Goal: Task Accomplishment & Management: Manage account settings

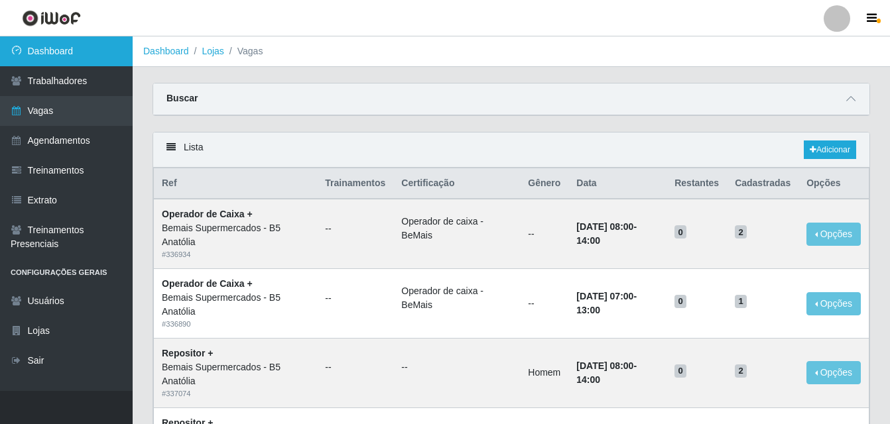
click at [72, 55] on link "Dashboard" at bounding box center [66, 51] width 133 height 30
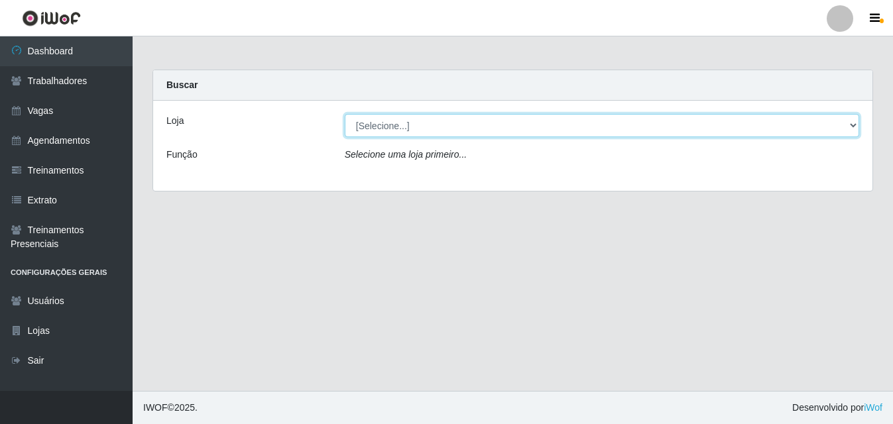
drag, startPoint x: 851, startPoint y: 125, endPoint x: 829, endPoint y: 132, distance: 22.9
click at [851, 125] on select "[Selecione...] Bemais Supermercados - B5 Anatólia" at bounding box center [602, 125] width 515 height 23
select select "405"
click at [345, 114] on select "[Selecione...] Bemais Supermercados - B5 Anatólia" at bounding box center [602, 125] width 515 height 23
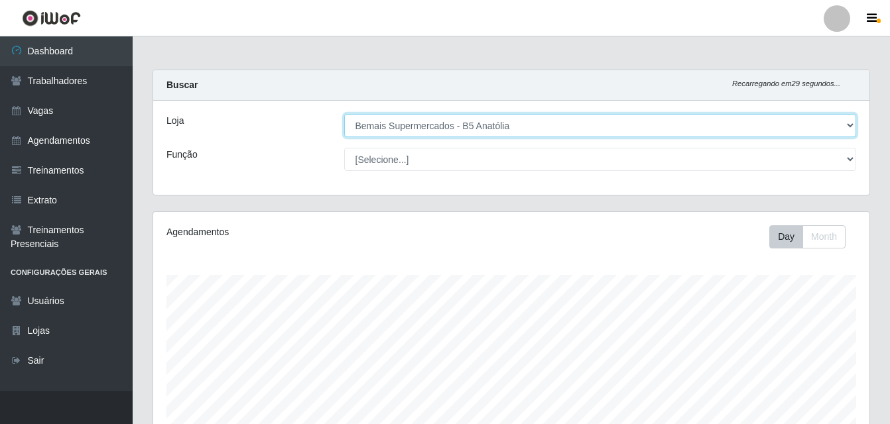
scroll to position [275, 716]
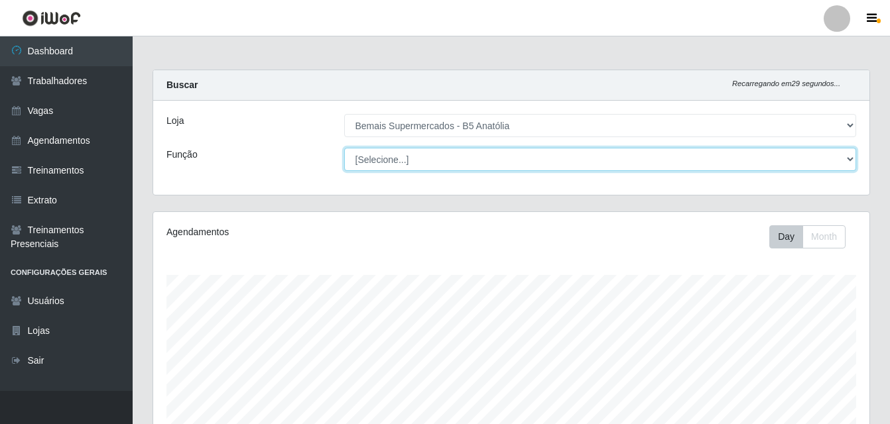
click at [851, 162] on select "[Selecione...] ASG ASG + ASG ++ Auxiliar de Estacionamento Auxiliar de Estacion…" at bounding box center [600, 159] width 513 height 23
select select "82"
click at [344, 148] on select "[Selecione...] ASG ASG + ASG ++ Auxiliar de Estacionamento Auxiliar de Estacion…" at bounding box center [600, 159] width 513 height 23
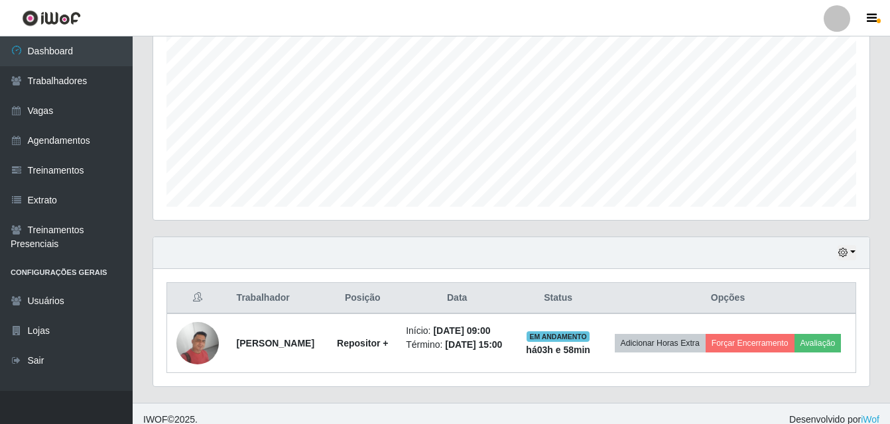
scroll to position [279, 0]
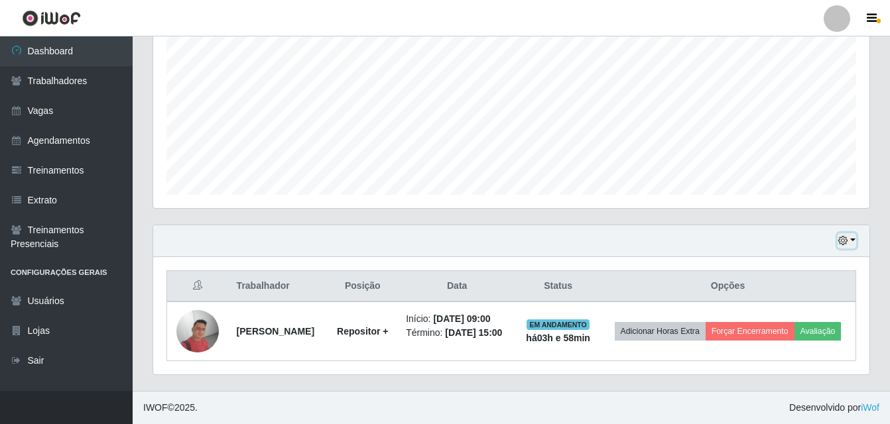
click at [854, 241] on button "button" at bounding box center [846, 240] width 19 height 15
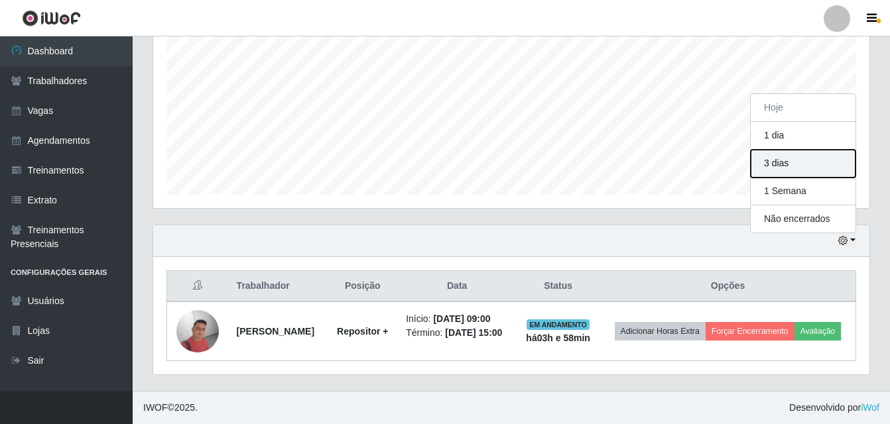
click at [789, 166] on button "3 dias" at bounding box center [803, 164] width 105 height 28
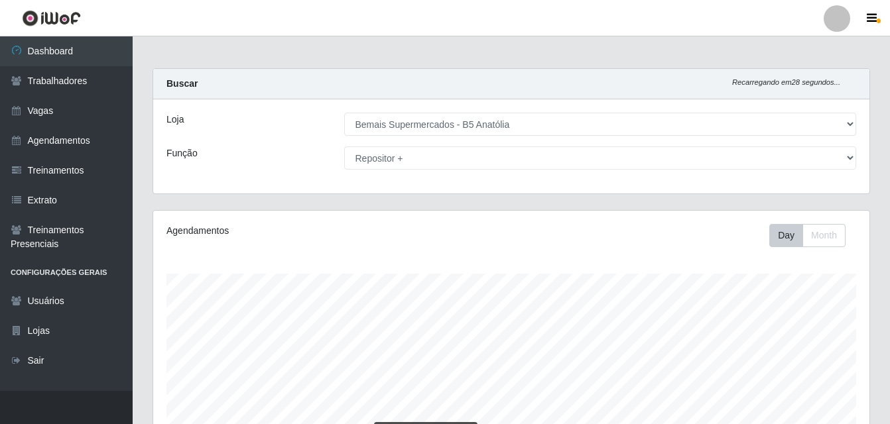
scroll to position [0, 0]
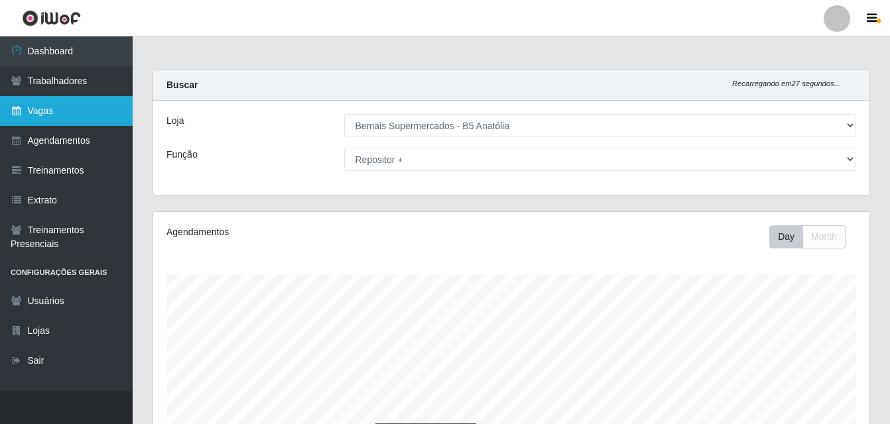
click at [55, 108] on link "Vagas" at bounding box center [66, 111] width 133 height 30
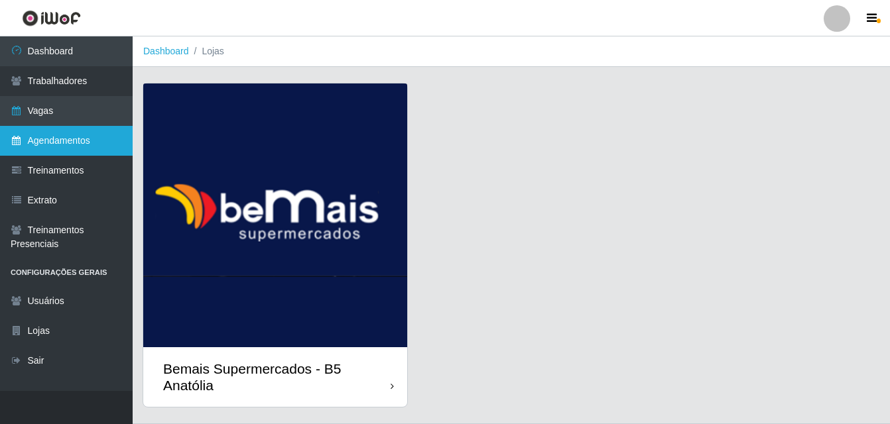
click at [86, 138] on link "Agendamentos" at bounding box center [66, 141] width 133 height 30
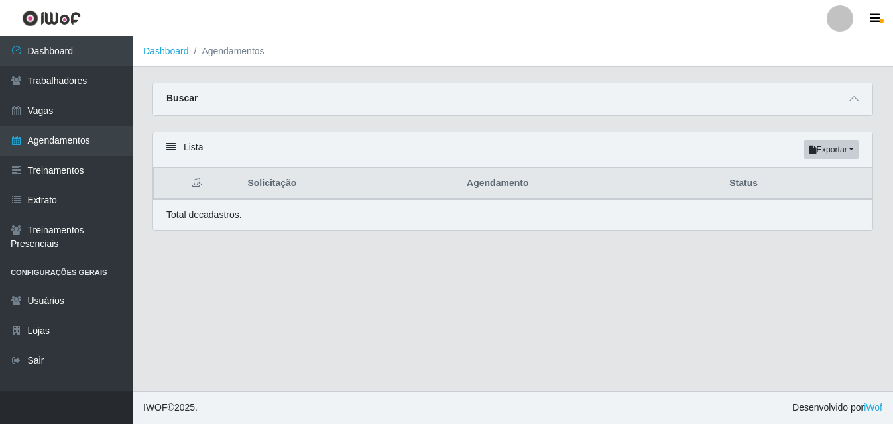
click at [175, 149] on icon at bounding box center [170, 147] width 9 height 9
click at [169, 149] on icon at bounding box center [170, 147] width 9 height 9
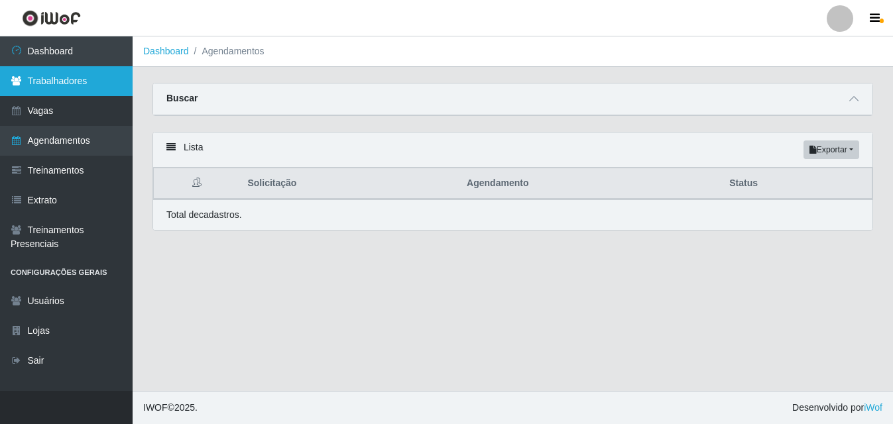
click at [74, 82] on link "Trabalhadores" at bounding box center [66, 81] width 133 height 30
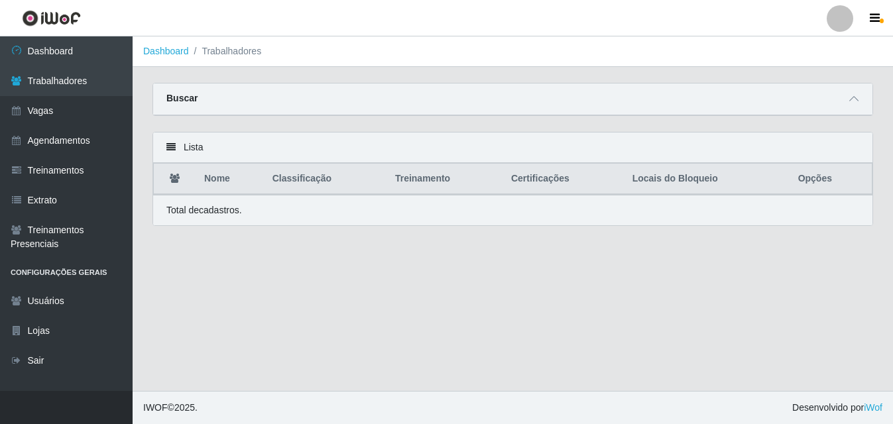
click at [170, 148] on icon at bounding box center [170, 147] width 9 height 9
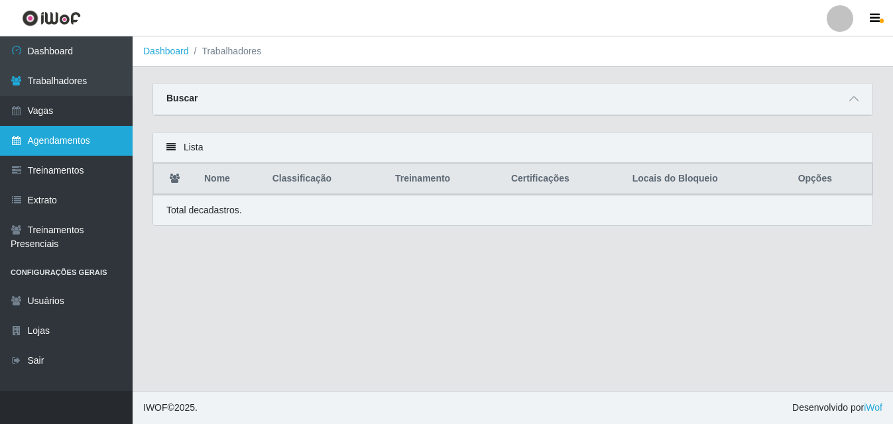
click at [64, 145] on link "Agendamentos" at bounding box center [66, 141] width 133 height 30
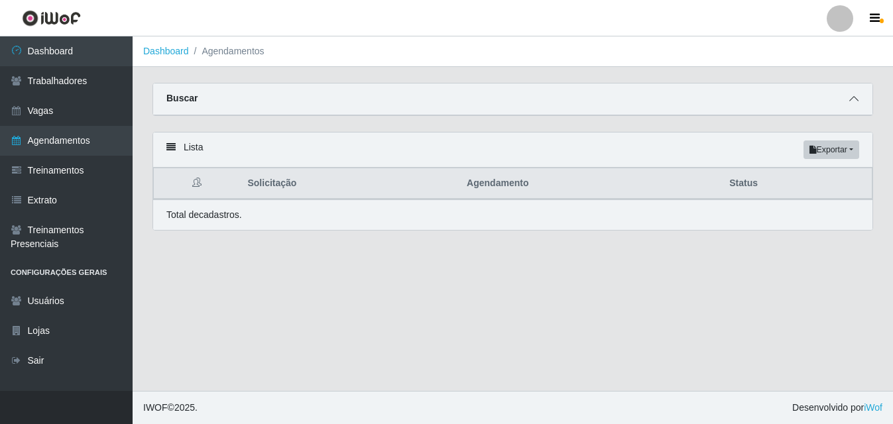
click at [853, 99] on icon at bounding box center [853, 98] width 9 height 9
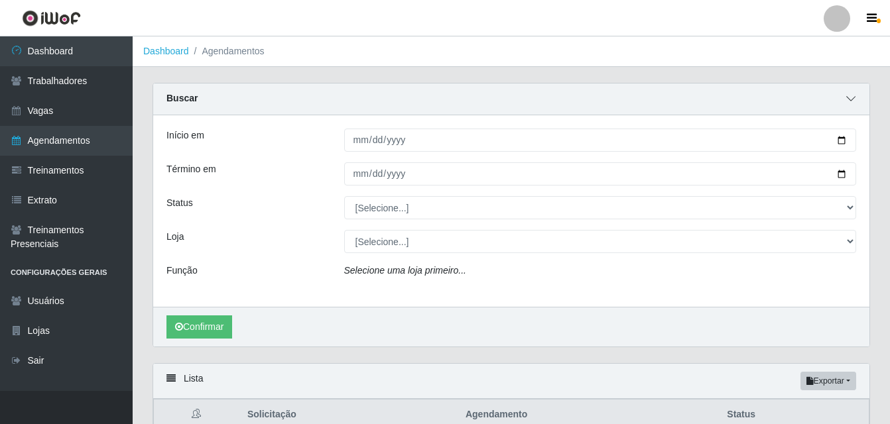
click at [853, 99] on icon at bounding box center [850, 98] width 9 height 9
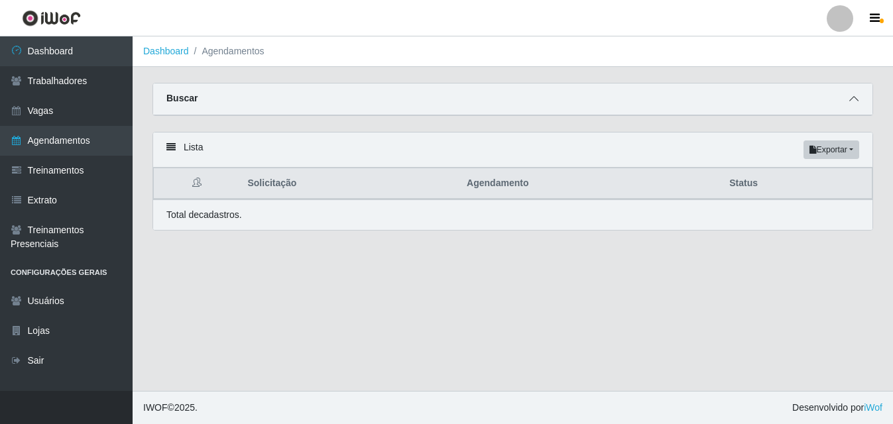
click at [853, 99] on icon at bounding box center [853, 98] width 9 height 9
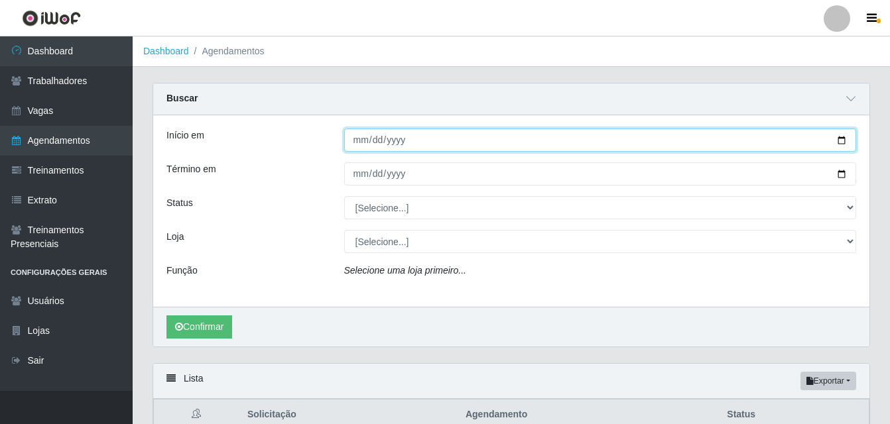
click at [838, 143] on input "Início em" at bounding box center [600, 140] width 513 height 23
type input "2025-08-27"
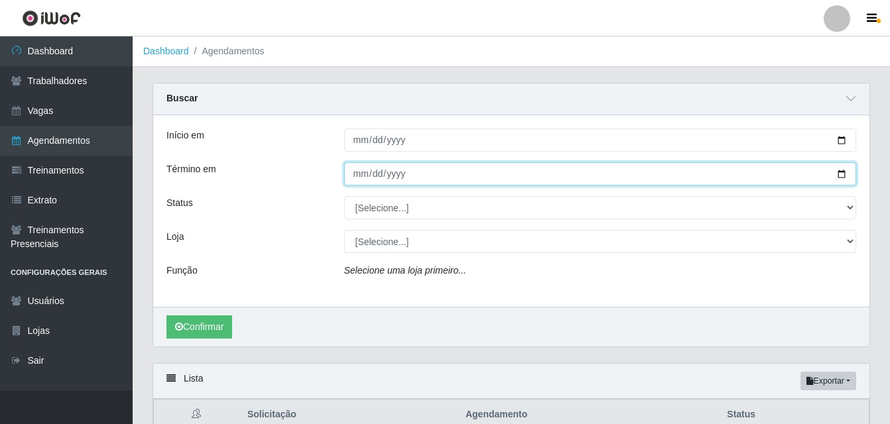
click at [837, 174] on input "Término em" at bounding box center [600, 173] width 513 height 23
type input "2025-08-27"
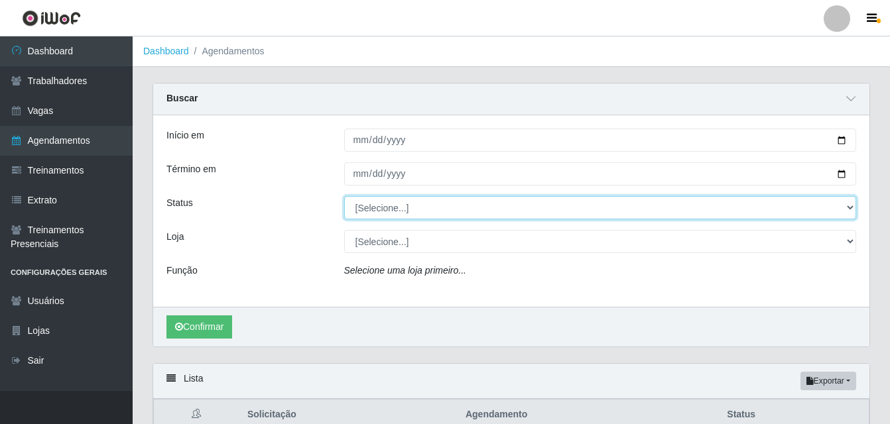
click at [849, 210] on select "[Selecione...] AGENDADO AGUARDANDO LIBERAR EM ANDAMENTO EM REVISÃO FINALIZADO C…" at bounding box center [600, 207] width 513 height 23
select select "CANCELADO"
click at [344, 197] on select "[Selecione...] AGENDADO AGUARDANDO LIBERAR EM ANDAMENTO EM REVISÃO FINALIZADO C…" at bounding box center [600, 207] width 513 height 23
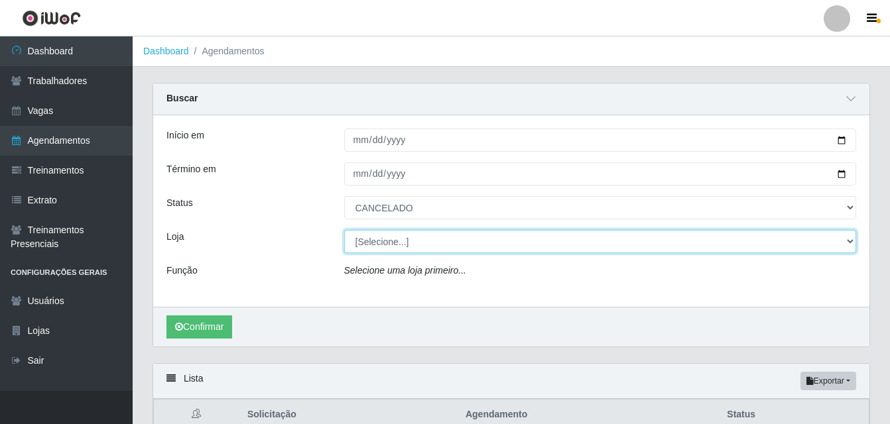
click at [854, 242] on select "[Selecione...] Bemais Supermercados - B5 Anatólia" at bounding box center [600, 241] width 513 height 23
select select "405"
click at [344, 231] on select "[Selecione...] Bemais Supermercados - B5 Anatólia" at bounding box center [600, 241] width 513 height 23
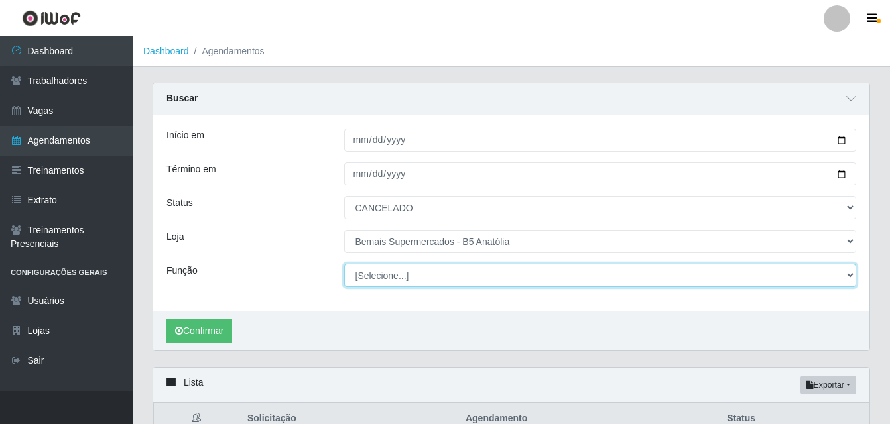
drag, startPoint x: 851, startPoint y: 275, endPoint x: 792, endPoint y: 296, distance: 63.1
click at [850, 275] on select "[Selecione...] ASG ASG + ASG ++ Auxiliar de Estacionamento Auxiliar de Estacion…" at bounding box center [600, 275] width 513 height 23
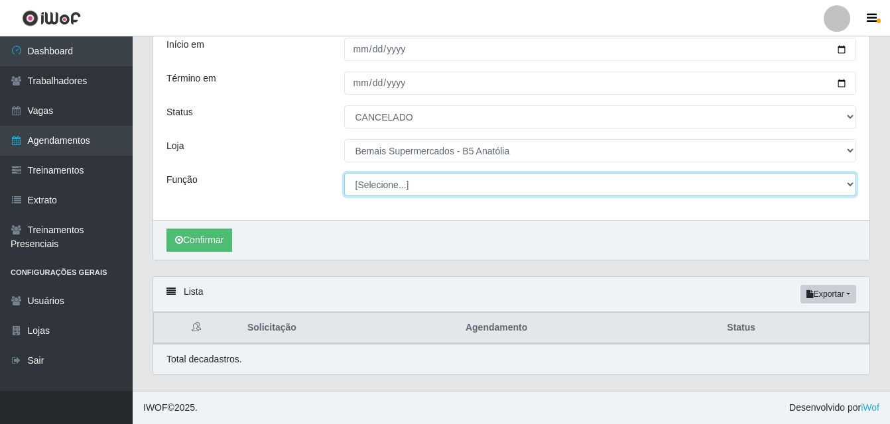
drag, startPoint x: 849, startPoint y: 184, endPoint x: 832, endPoint y: 188, distance: 17.0
click at [848, 184] on select "[Selecione...] ASG ASG + ASG ++ Auxiliar de Estacionamento Auxiliar de Estacion…" at bounding box center [600, 184] width 513 height 23
select select "82"
click at [344, 173] on select "[Selecione...] ASG ASG + ASG ++ Auxiliar de Estacionamento Auxiliar de Estacion…" at bounding box center [600, 184] width 513 height 23
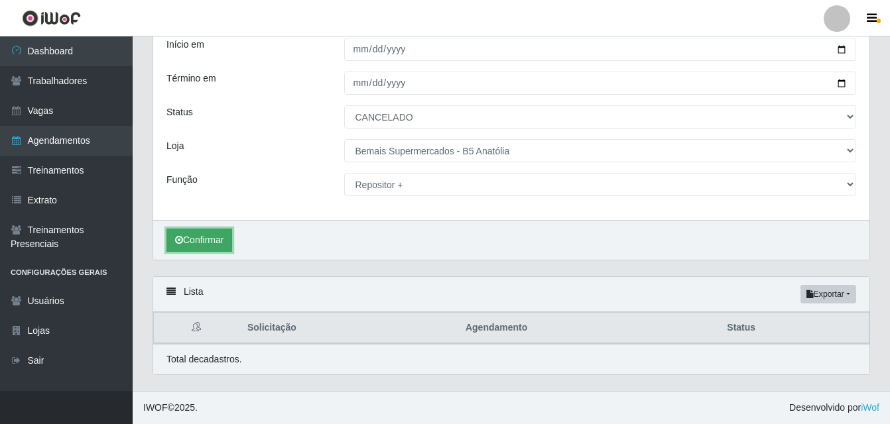
click at [216, 243] on button "Confirmar" at bounding box center [199, 240] width 66 height 23
click at [168, 294] on icon at bounding box center [170, 291] width 9 height 9
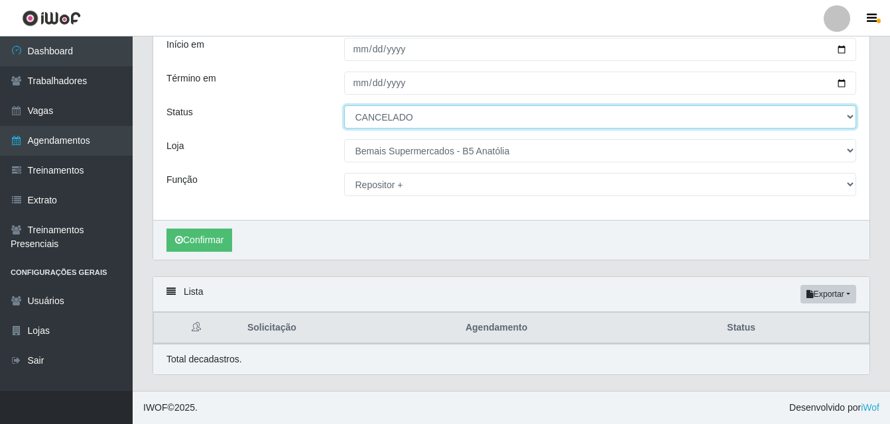
click at [850, 119] on select "[Selecione...] AGENDADO AGUARDANDO LIBERAR EM ANDAMENTO EM REVISÃO FINALIZADO C…" at bounding box center [600, 116] width 513 height 23
click at [344, 105] on select "[Selecione...] AGENDADO AGUARDANDO LIBERAR EM ANDAMENTO EM REVISÃO FINALIZADO C…" at bounding box center [600, 116] width 513 height 23
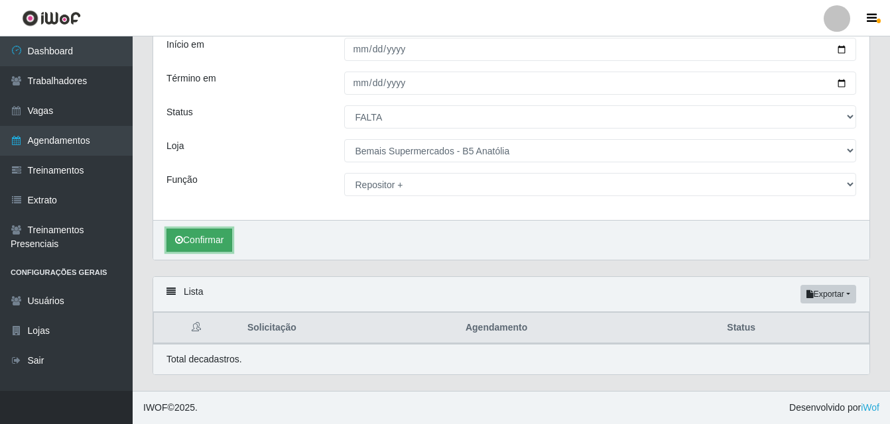
click at [217, 244] on button "Confirmar" at bounding box center [199, 240] width 66 height 23
click at [171, 294] on icon at bounding box center [170, 291] width 9 height 9
click at [849, 293] on button "Exportar" at bounding box center [828, 294] width 56 height 19
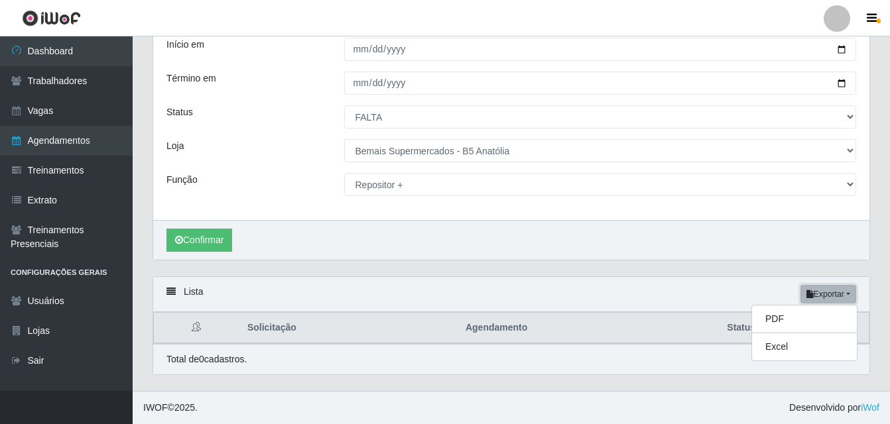
click at [849, 293] on button "Exportar" at bounding box center [828, 294] width 56 height 19
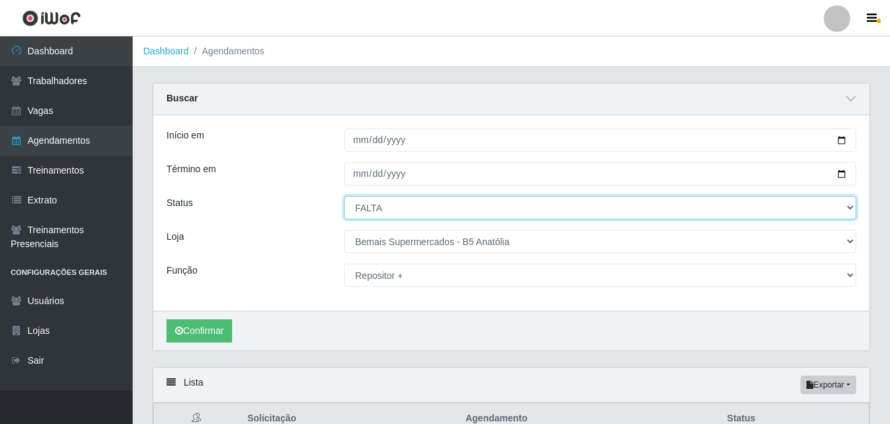
click at [848, 209] on select "[Selecione...] AGENDADO AGUARDANDO LIBERAR EM ANDAMENTO EM REVISÃO FINALIZADO C…" at bounding box center [600, 207] width 513 height 23
click at [344, 197] on select "[Selecione...] AGENDADO AGUARDANDO LIBERAR EM ANDAMENTO EM REVISÃO FINALIZADO C…" at bounding box center [600, 207] width 513 height 23
click at [849, 207] on select "[Selecione...] AGENDADO AGUARDANDO LIBERAR EM ANDAMENTO EM REVISÃO FINALIZADO C…" at bounding box center [600, 207] width 513 height 23
click at [344, 197] on select "[Selecione...] AGENDADO AGUARDANDO LIBERAR EM ANDAMENTO EM REVISÃO FINALIZADO C…" at bounding box center [600, 207] width 513 height 23
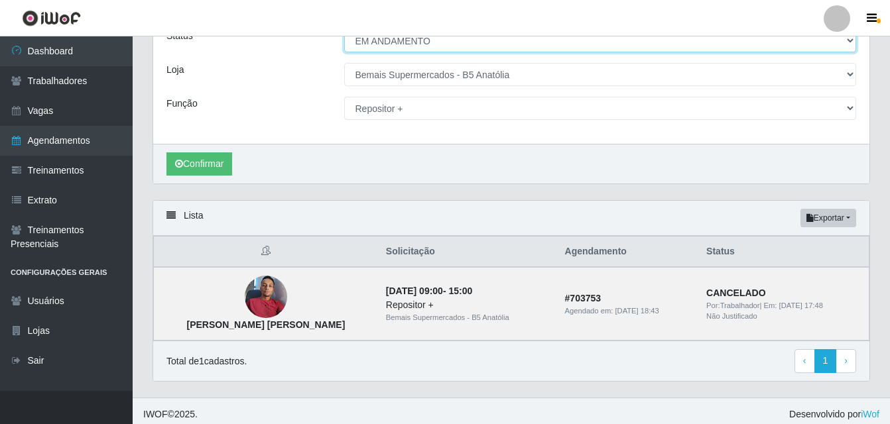
scroll to position [174, 0]
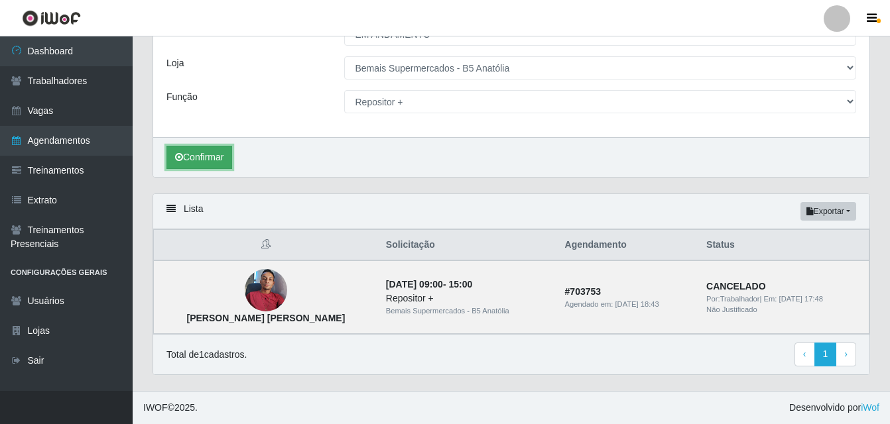
click at [214, 163] on button "Confirmar" at bounding box center [199, 157] width 66 height 23
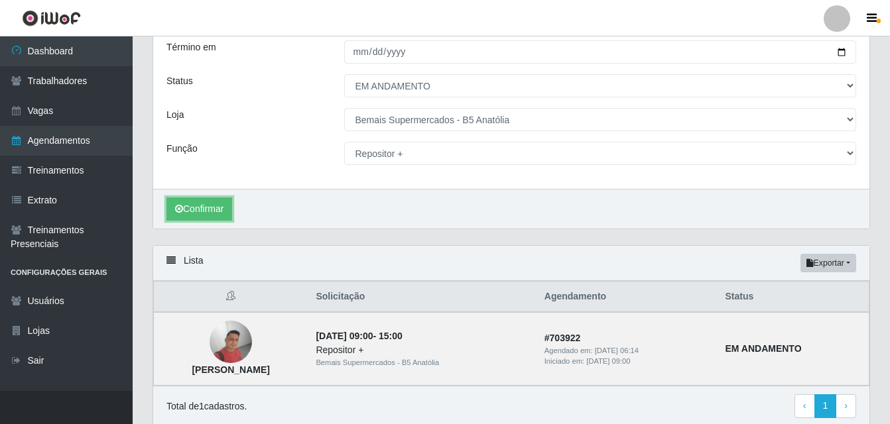
scroll to position [42, 0]
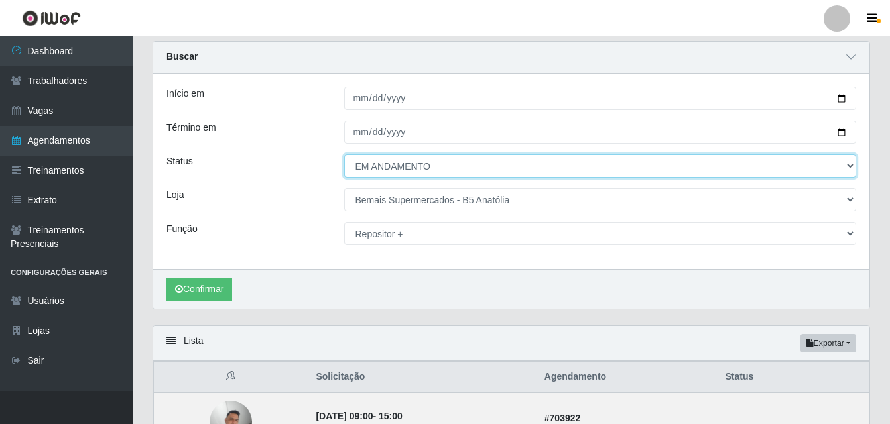
click at [848, 166] on select "[Selecione...] AGENDADO AGUARDANDO LIBERAR EM ANDAMENTO EM REVISÃO FINALIZADO C…" at bounding box center [600, 165] width 513 height 23
click at [344, 155] on select "[Selecione...] AGENDADO AGUARDANDO LIBERAR EM ANDAMENTO EM REVISÃO FINALIZADO C…" at bounding box center [600, 165] width 513 height 23
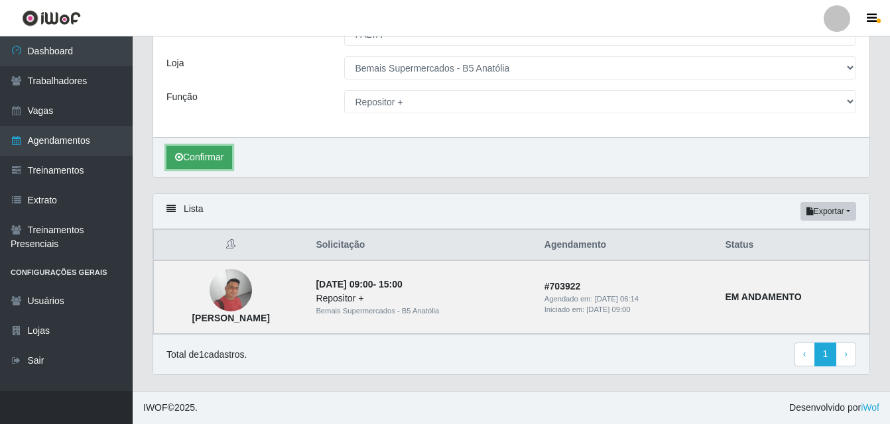
click at [200, 153] on button "Confirmar" at bounding box center [199, 157] width 66 height 23
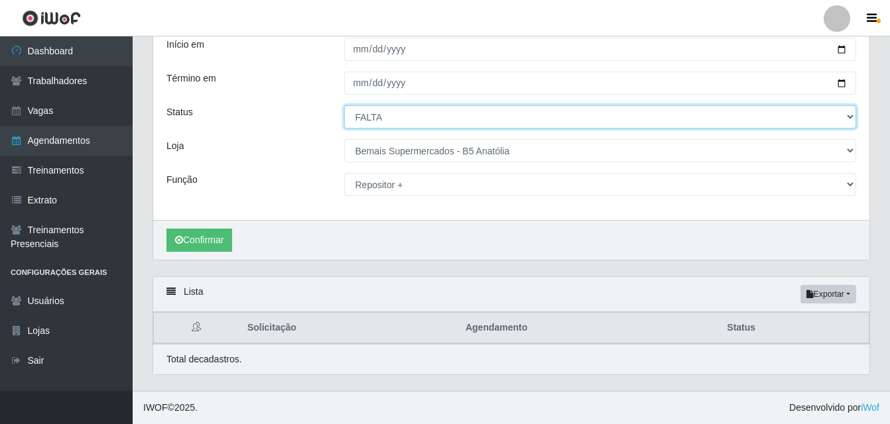
click at [849, 119] on select "[Selecione...] AGENDADO AGUARDANDO LIBERAR EM ANDAMENTO EM REVISÃO FINALIZADO C…" at bounding box center [600, 116] width 513 height 23
select select "FINALIZADO"
click at [344, 105] on select "[Selecione...] AGENDADO AGUARDANDO LIBERAR EM ANDAMENTO EM REVISÃO FINALIZADO C…" at bounding box center [600, 116] width 513 height 23
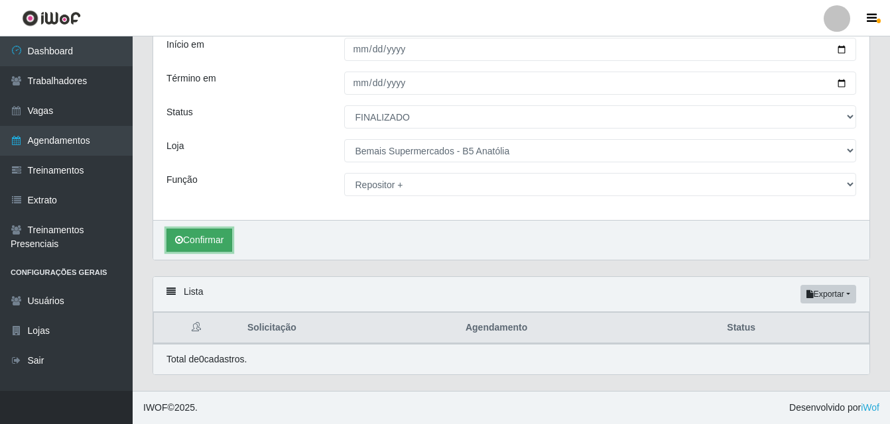
click at [204, 244] on button "Confirmar" at bounding box center [199, 240] width 66 height 23
click at [209, 242] on button "Confirmar" at bounding box center [199, 240] width 66 height 23
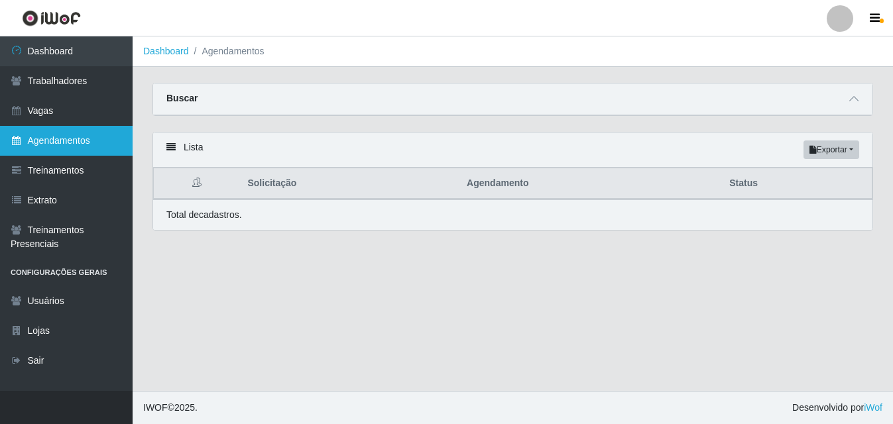
click at [80, 145] on link "Agendamentos" at bounding box center [66, 141] width 133 height 30
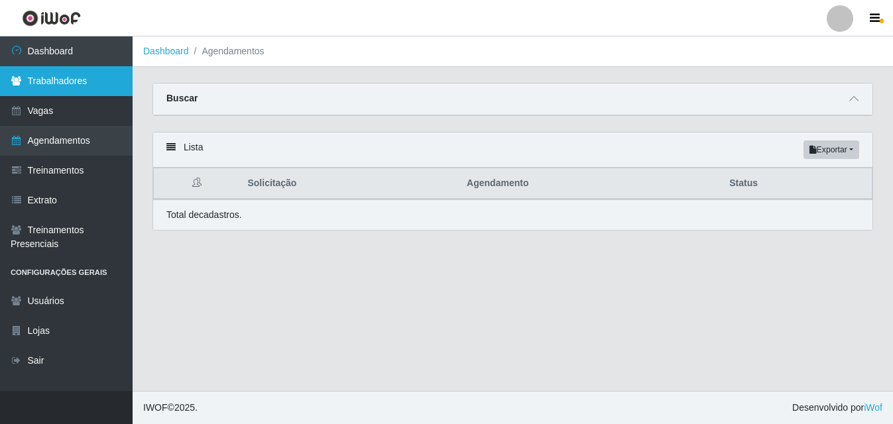
click at [85, 84] on link "Trabalhadores" at bounding box center [66, 81] width 133 height 30
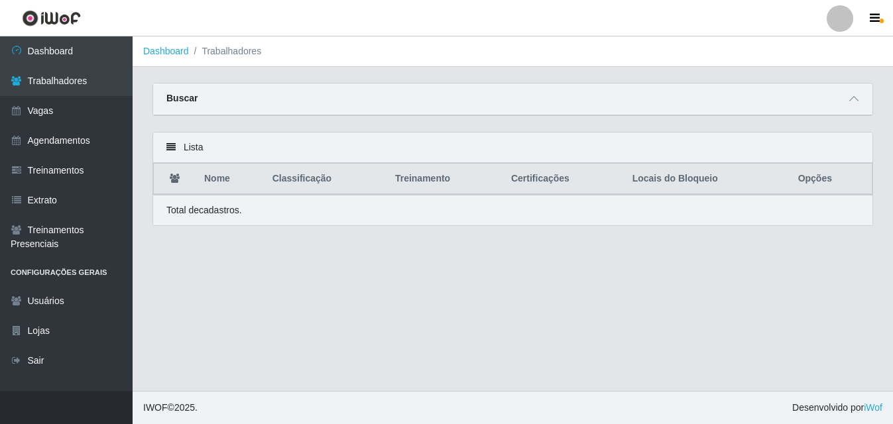
click at [240, 99] on div "Buscar" at bounding box center [512, 100] width 719 height 32
click at [525, 96] on div "Buscar" at bounding box center [512, 100] width 719 height 32
click at [174, 149] on icon at bounding box center [170, 147] width 9 height 9
click at [227, 56] on li "Trabalhadores" at bounding box center [225, 51] width 73 height 14
click at [259, 93] on div "Buscar" at bounding box center [512, 100] width 719 height 32
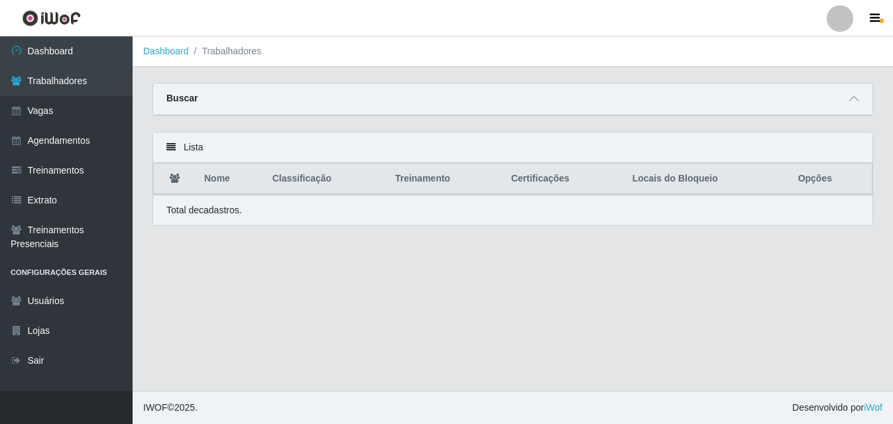
click at [259, 93] on div "Buscar" at bounding box center [512, 100] width 719 height 32
click at [260, 93] on div "Buscar" at bounding box center [512, 100] width 719 height 32
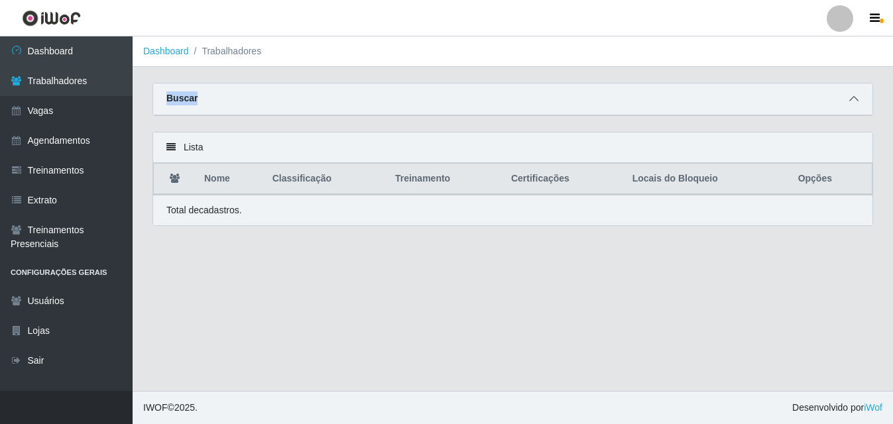
click at [854, 101] on icon at bounding box center [853, 98] width 9 height 9
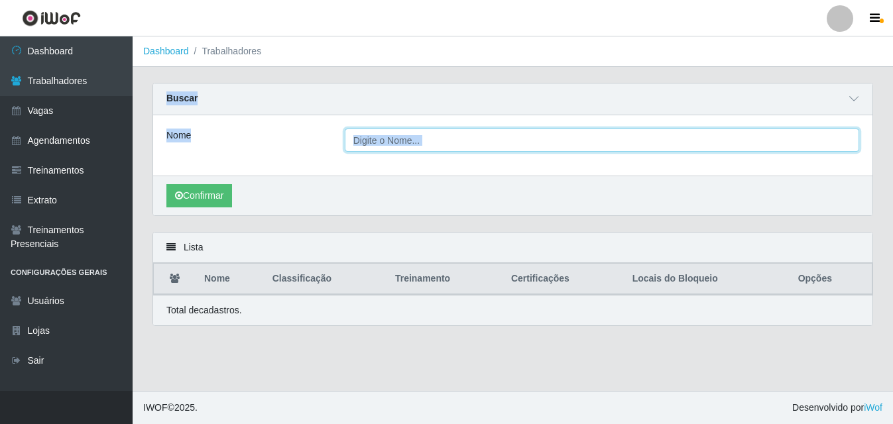
click at [542, 145] on input "Nome" at bounding box center [602, 140] width 515 height 23
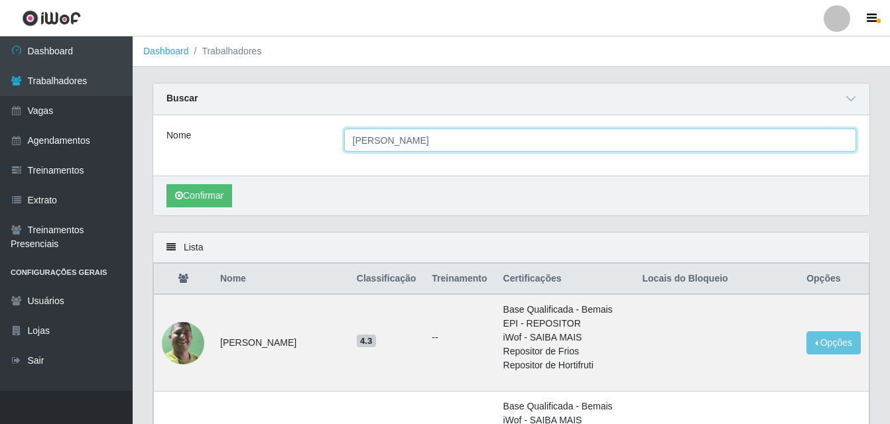
click at [166, 184] on button "Confirmar" at bounding box center [199, 195] width 66 height 23
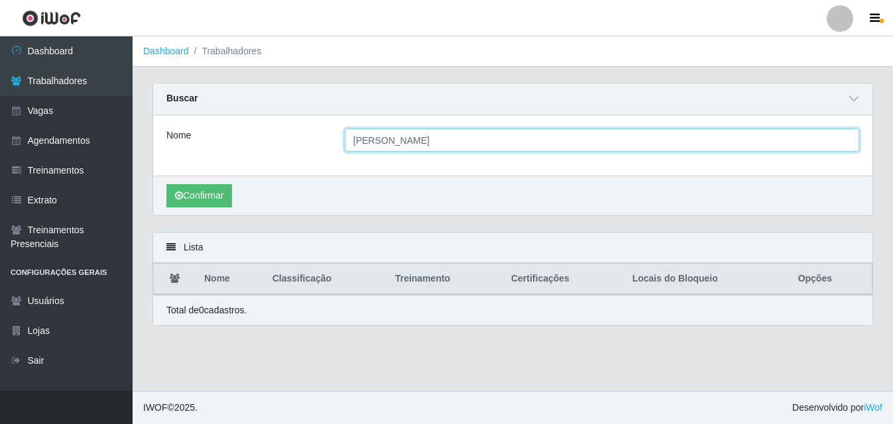
click at [407, 141] on input "wedson" at bounding box center [602, 140] width 515 height 23
type input "w"
type input "UEDSON"
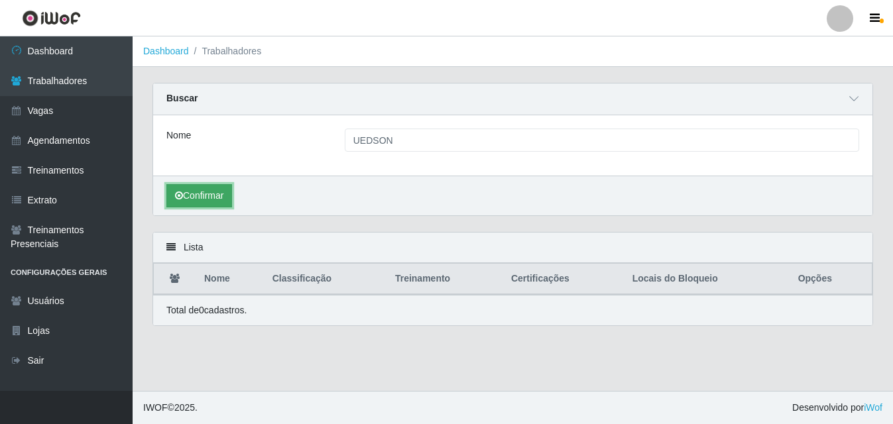
click at [218, 204] on button "Confirmar" at bounding box center [199, 195] width 66 height 23
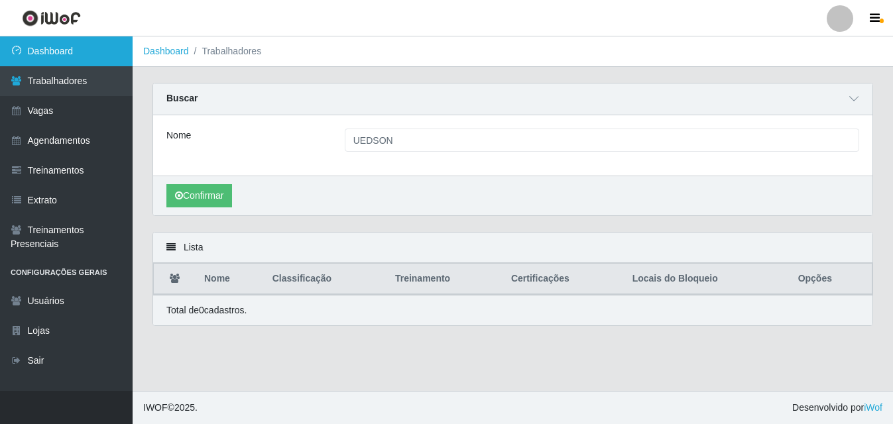
click at [70, 50] on link "Dashboard" at bounding box center [66, 51] width 133 height 30
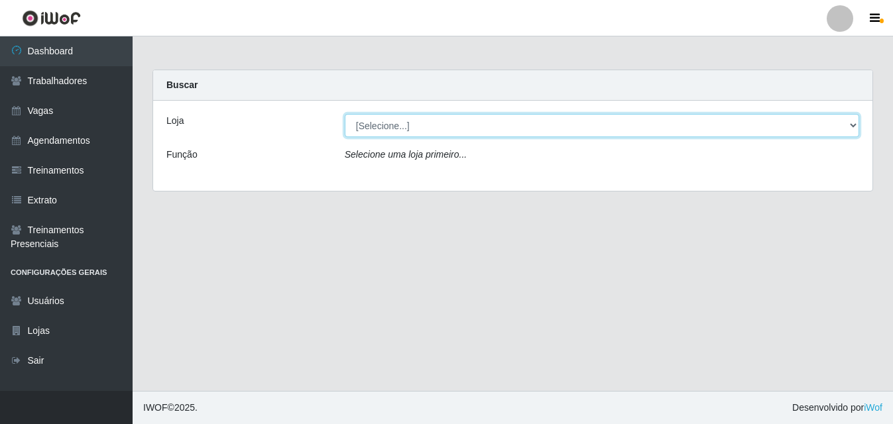
drag, startPoint x: 853, startPoint y: 125, endPoint x: 770, endPoint y: 123, distance: 83.6
click at [850, 125] on select "[Selecione...] Bemais Supermercados - B5 Anatólia" at bounding box center [602, 125] width 515 height 23
select select "405"
click at [345, 114] on select "[Selecione...] Bemais Supermercados - B5 Anatólia" at bounding box center [602, 125] width 515 height 23
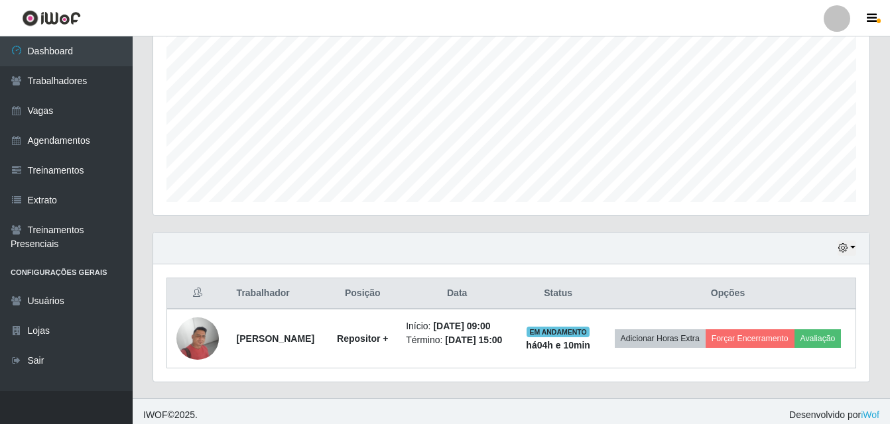
scroll to position [279, 0]
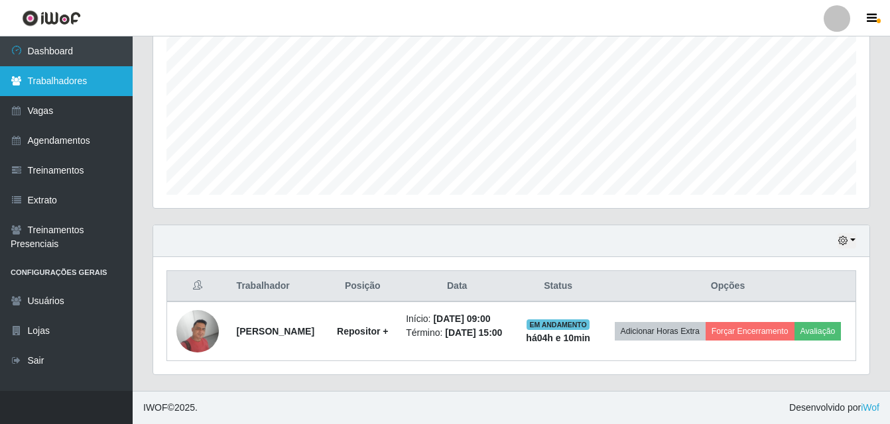
click at [72, 87] on link "Trabalhadores" at bounding box center [66, 81] width 133 height 30
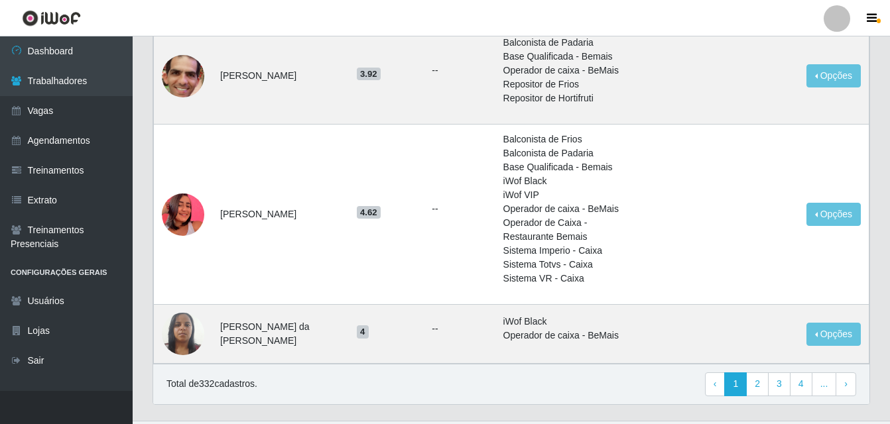
scroll to position [1258, 0]
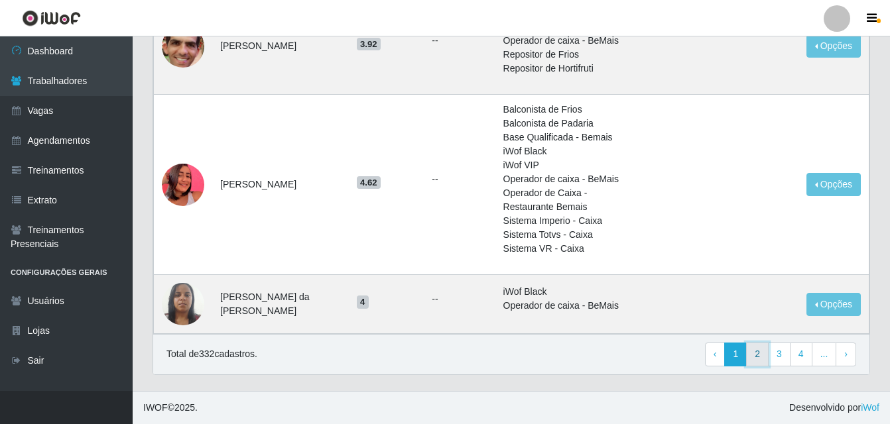
click at [757, 357] on link "2" at bounding box center [757, 355] width 23 height 24
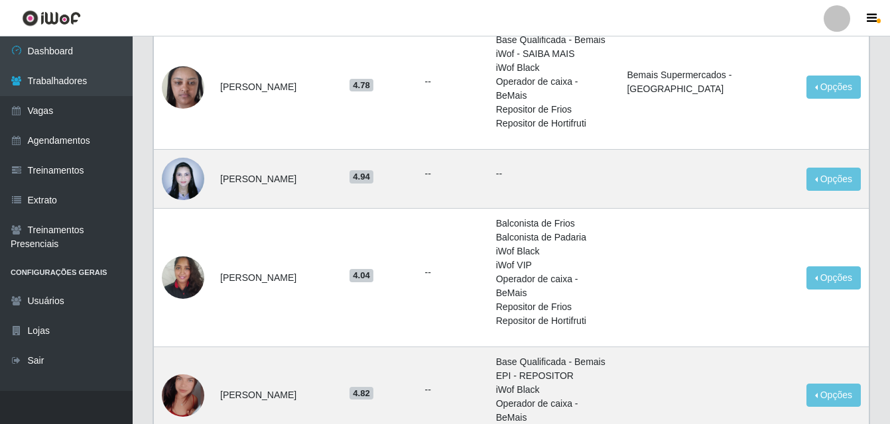
scroll to position [1156, 0]
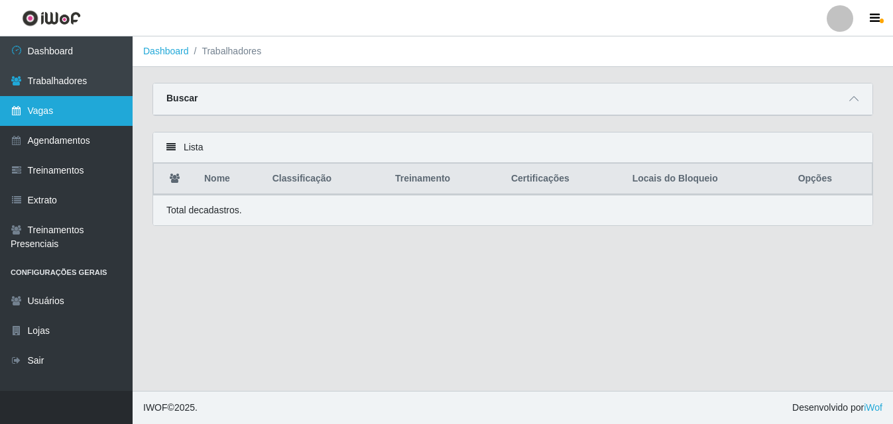
click at [59, 114] on link "Vagas" at bounding box center [66, 111] width 133 height 30
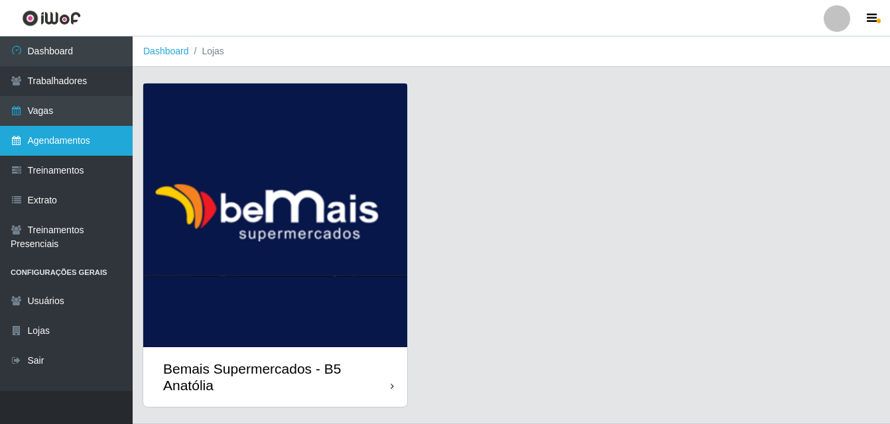
click at [68, 142] on link "Agendamentos" at bounding box center [66, 141] width 133 height 30
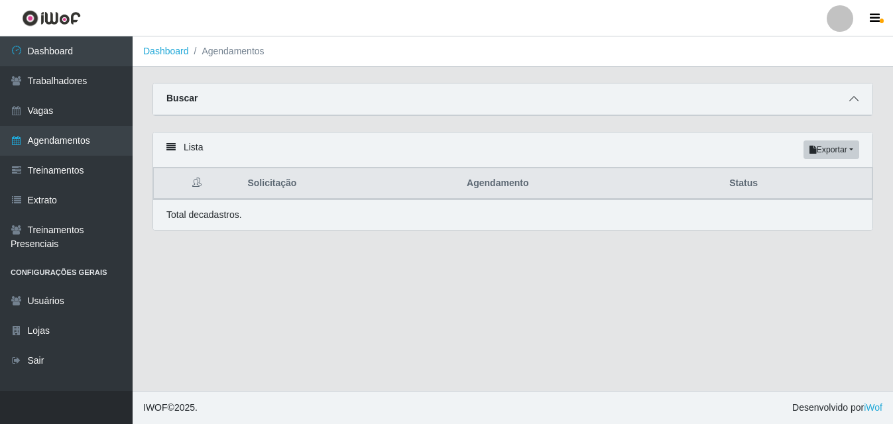
click at [861, 99] on span at bounding box center [854, 99] width 16 height 15
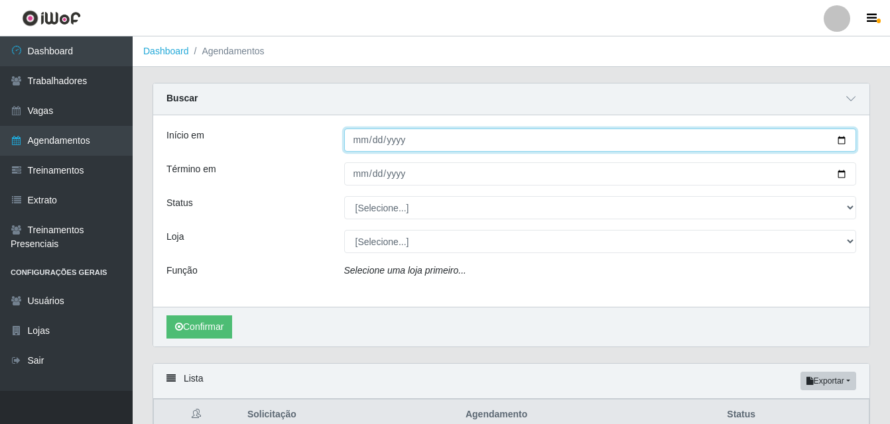
click at [360, 140] on input "Início em" at bounding box center [600, 140] width 513 height 23
type input "[DATE]"
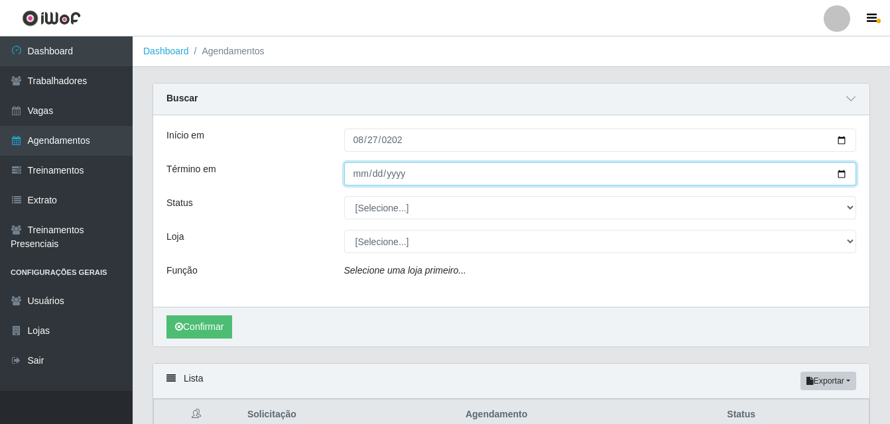
click at [359, 180] on input "Término em" at bounding box center [600, 173] width 513 height 23
type input "[DATE]"
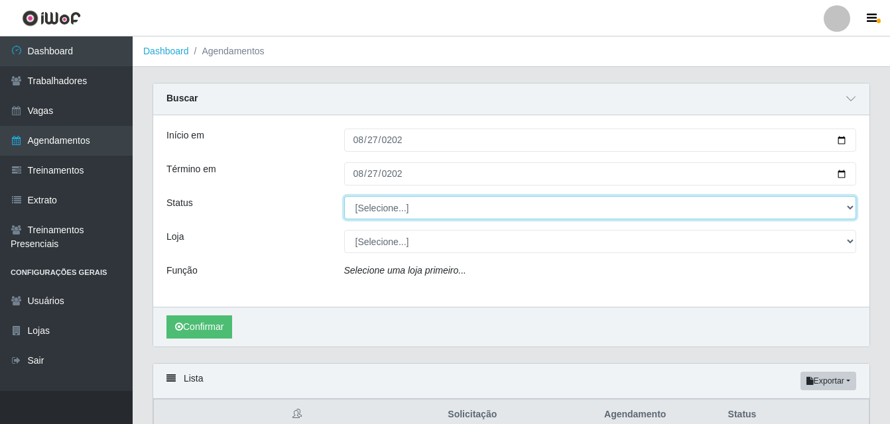
click at [849, 208] on select "[Selecione...] AGENDADO AGUARDANDO LIBERAR EM ANDAMENTO EM REVISÃO FINALIZADO C…" at bounding box center [600, 207] width 513 height 23
select select "FINALIZADO"
click at [344, 197] on select "[Selecione...] AGENDADO AGUARDANDO LIBERAR EM ANDAMENTO EM REVISÃO FINALIZADO C…" at bounding box center [600, 207] width 513 height 23
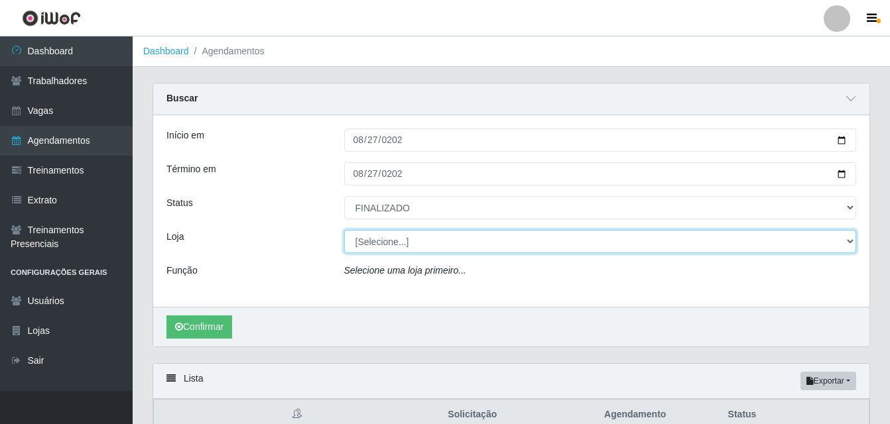
drag, startPoint x: 848, startPoint y: 237, endPoint x: 814, endPoint y: 246, distance: 34.9
click at [848, 237] on select "[Selecione...] Bemais Supermercados - B5 Anatólia" at bounding box center [600, 241] width 513 height 23
select select "405"
click at [344, 231] on select "[Selecione...] Bemais Supermercados - B5 Anatólia" at bounding box center [600, 241] width 513 height 23
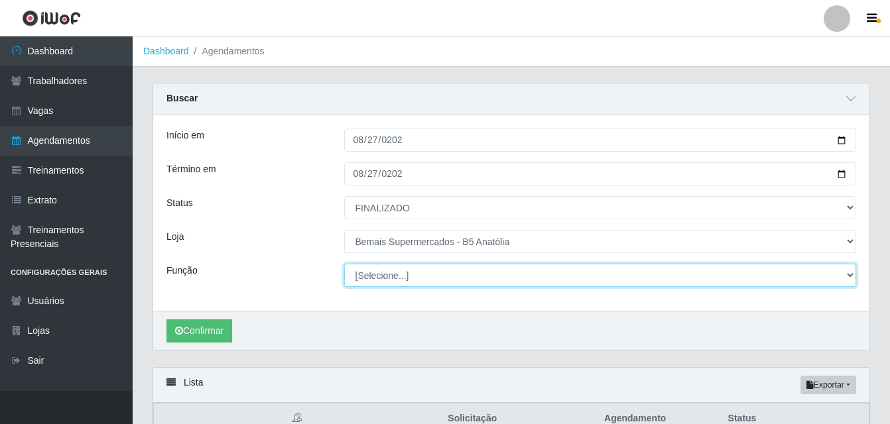
drag, startPoint x: 849, startPoint y: 275, endPoint x: 842, endPoint y: 277, distance: 6.9
click at [849, 275] on select "[Selecione...] ASG ASG + ASG ++ Auxiliar de Estacionamento Auxiliar de Estacion…" at bounding box center [600, 275] width 513 height 23
select select "82"
click at [344, 265] on select "[Selecione...] ASG ASG + ASG ++ Auxiliar de Estacionamento Auxiliar de Estacion…" at bounding box center [600, 275] width 513 height 23
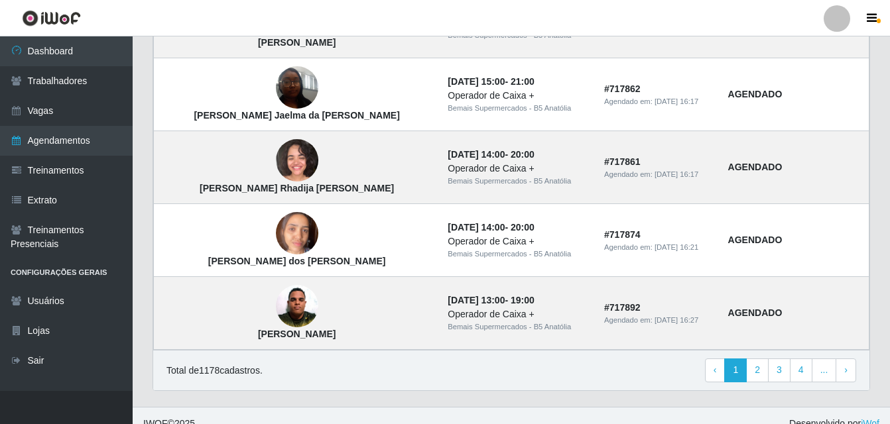
scroll to position [1196, 0]
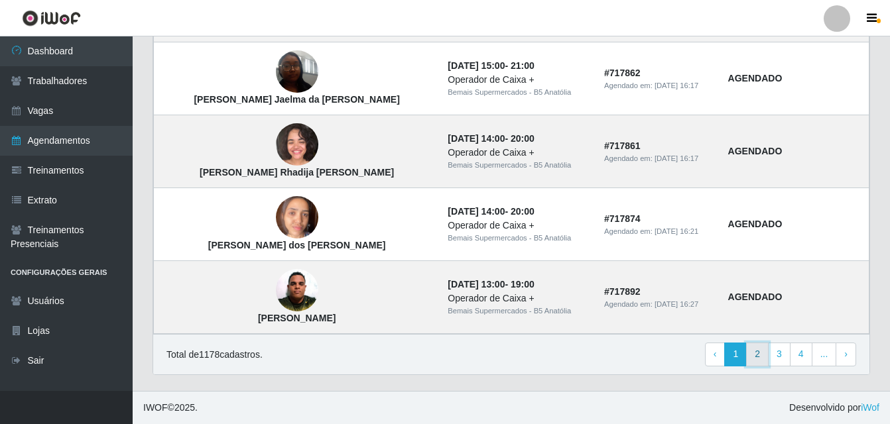
click at [757, 361] on link "2" at bounding box center [757, 355] width 23 height 24
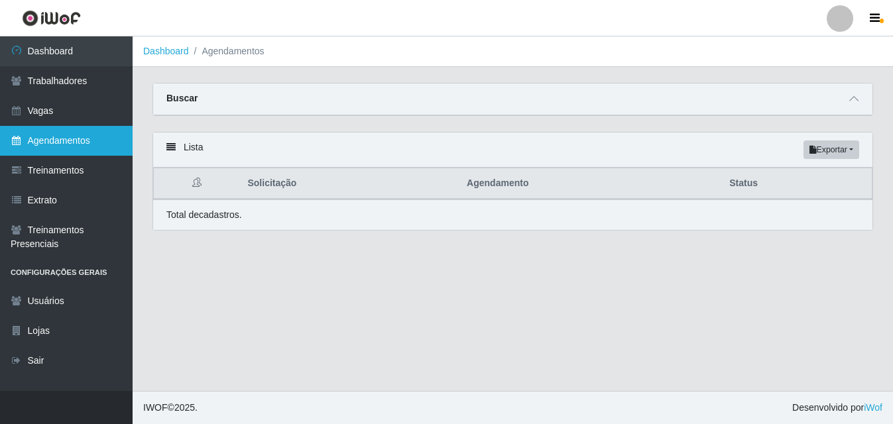
click at [88, 145] on link "Agendamentos" at bounding box center [66, 141] width 133 height 30
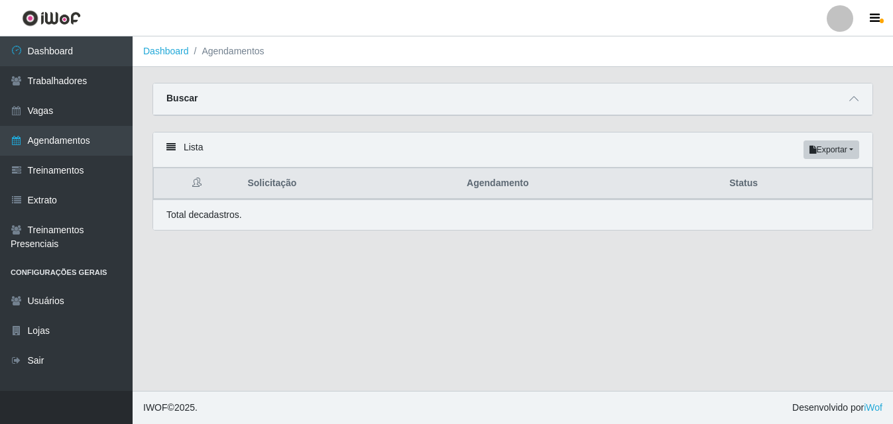
click at [172, 151] on icon at bounding box center [170, 147] width 9 height 9
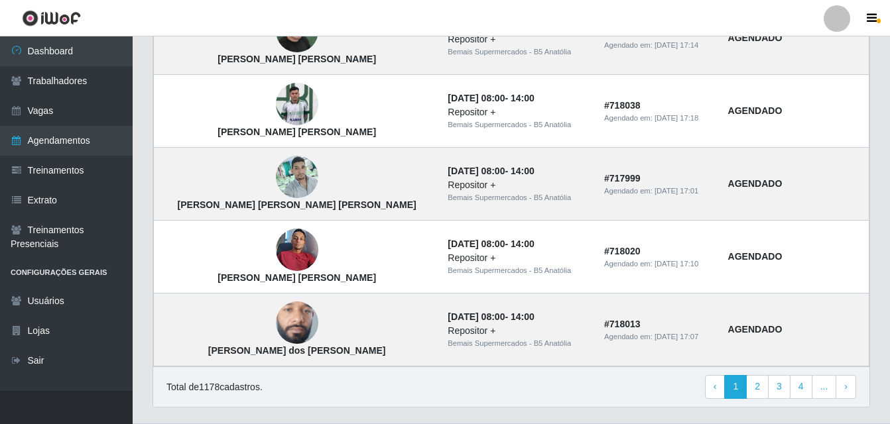
scroll to position [960, 0]
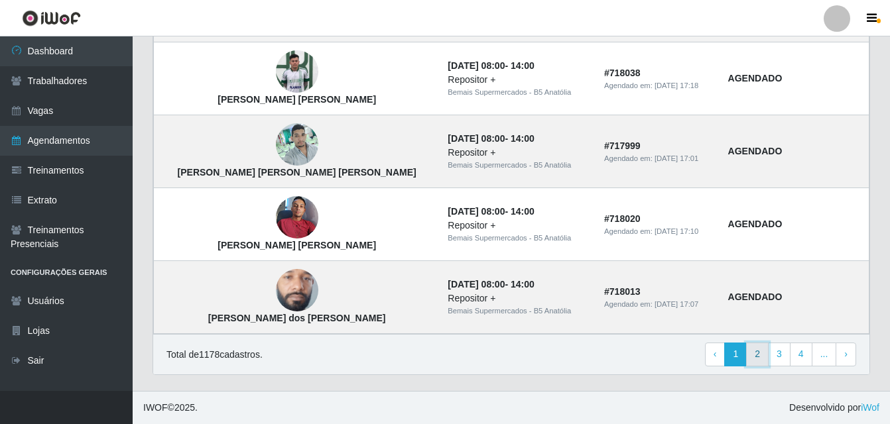
click at [765, 358] on link "2" at bounding box center [757, 355] width 23 height 24
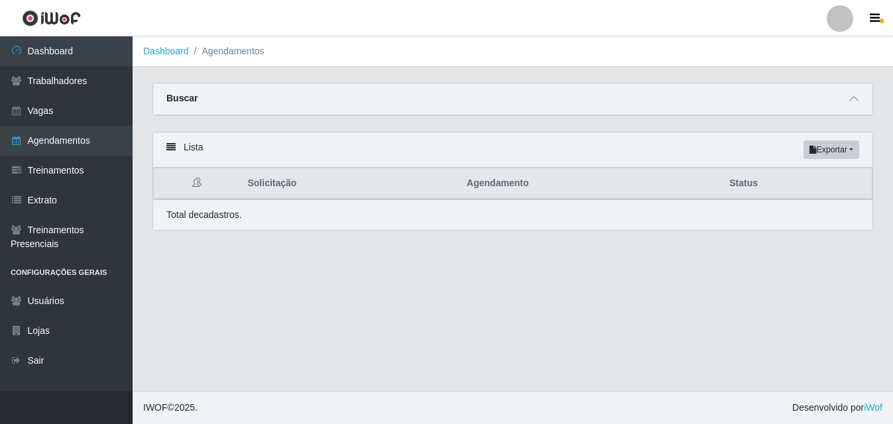
click at [172, 150] on icon at bounding box center [170, 147] width 9 height 9
click at [853, 101] on icon at bounding box center [853, 98] width 9 height 9
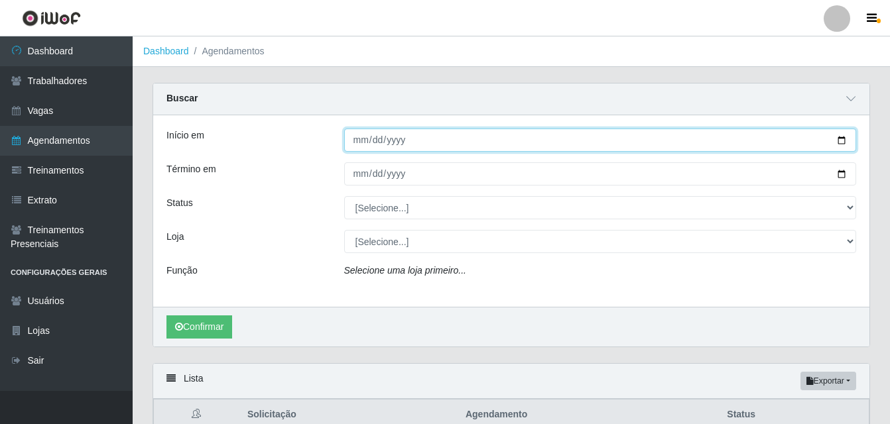
click at [839, 141] on input "Início em" at bounding box center [600, 140] width 513 height 23
type input "[DATE]"
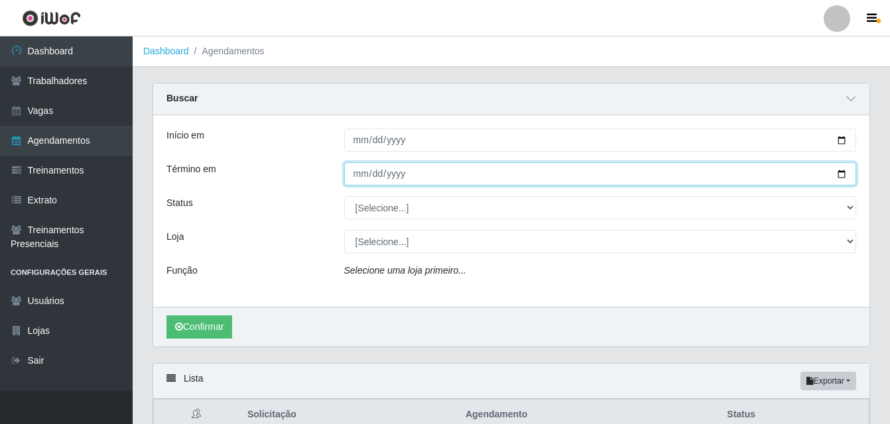
click at [845, 178] on input "Término em" at bounding box center [600, 173] width 513 height 23
type input "[DATE]"
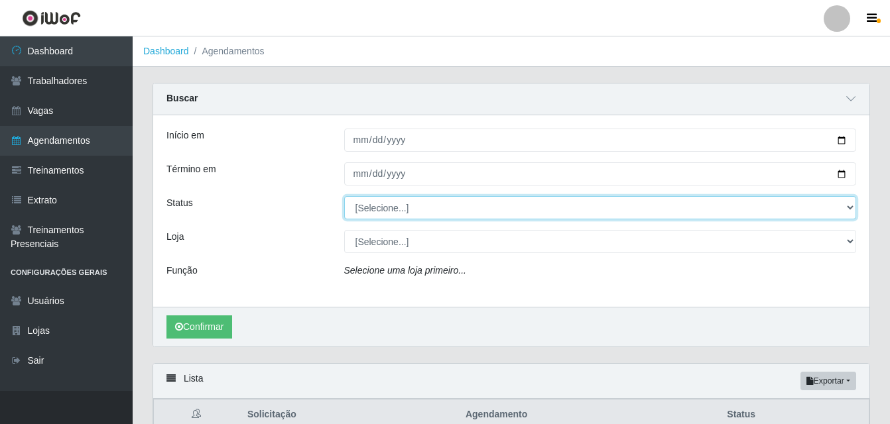
drag, startPoint x: 845, startPoint y: 207, endPoint x: 834, endPoint y: 213, distance: 12.2
click at [845, 207] on select "[Selecione...] AGENDADO AGUARDANDO LIBERAR EM ANDAMENTO EM REVISÃO FINALIZADO C…" at bounding box center [600, 207] width 513 height 23
select select "CANCELADO"
click at [344, 197] on select "[Selecione...] AGENDADO AGUARDANDO LIBERAR EM ANDAMENTO EM REVISÃO FINALIZADO C…" at bounding box center [600, 207] width 513 height 23
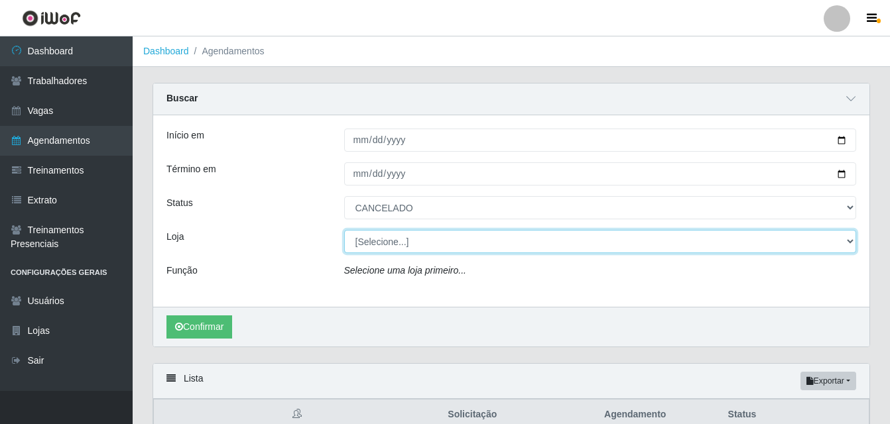
drag, startPoint x: 847, startPoint y: 245, endPoint x: 831, endPoint y: 249, distance: 16.4
click at [847, 245] on select "[Selecione...] Bemais Supermercados - B5 Anatólia" at bounding box center [600, 241] width 513 height 23
select select "405"
click at [344, 231] on select "[Selecione...] Bemais Supermercados - B5 Anatólia" at bounding box center [600, 241] width 513 height 23
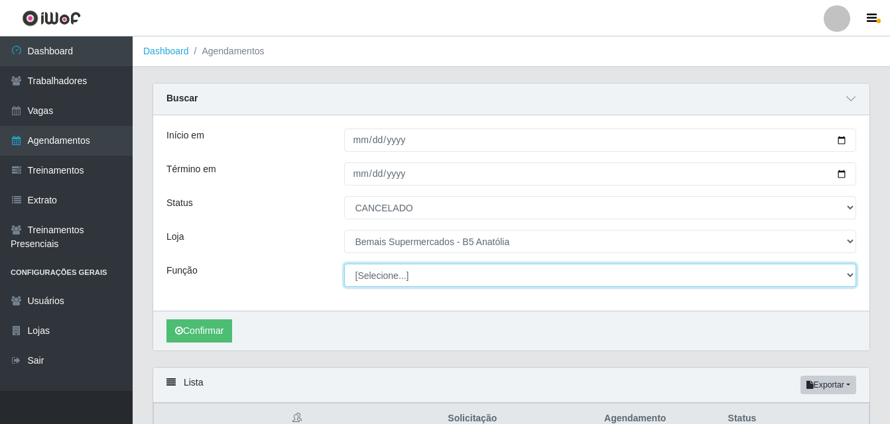
drag, startPoint x: 849, startPoint y: 275, endPoint x: 801, endPoint y: 275, distance: 47.7
click at [849, 275] on select "[Selecione...] ASG ASG + ASG ++ Auxiliar de Estacionamento Auxiliar de Estacion…" at bounding box center [600, 275] width 513 height 23
select select "82"
click at [344, 265] on select "[Selecione...] ASG ASG + ASG ++ Auxiliar de Estacionamento Auxiliar de Estacion…" at bounding box center [600, 275] width 513 height 23
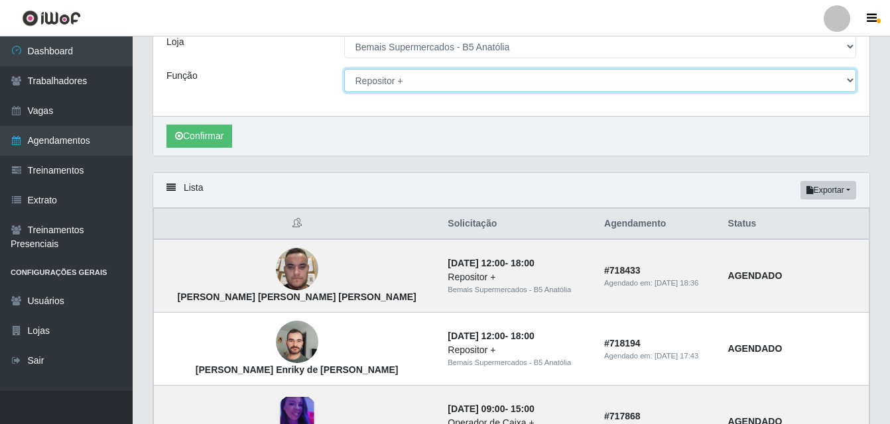
scroll to position [199, 0]
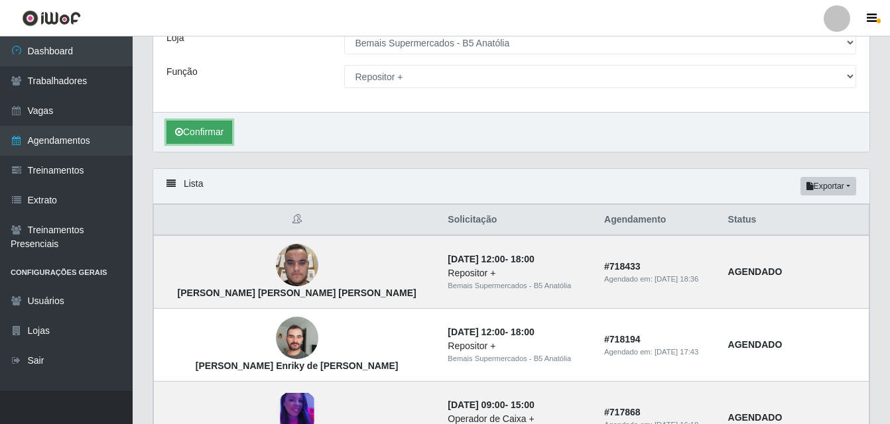
click at [206, 133] on button "Confirmar" at bounding box center [199, 132] width 66 height 23
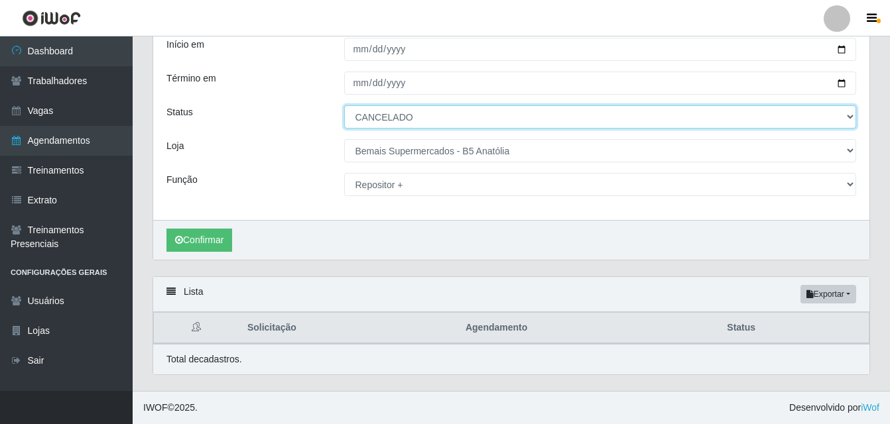
click at [849, 116] on select "[Selecione...] AGENDADO AGUARDANDO LIBERAR EM ANDAMENTO EM REVISÃO FINALIZADO C…" at bounding box center [600, 116] width 513 height 23
click at [344, 105] on select "[Selecione...] AGENDADO AGUARDANDO LIBERAR EM ANDAMENTO EM REVISÃO FINALIZADO C…" at bounding box center [600, 116] width 513 height 23
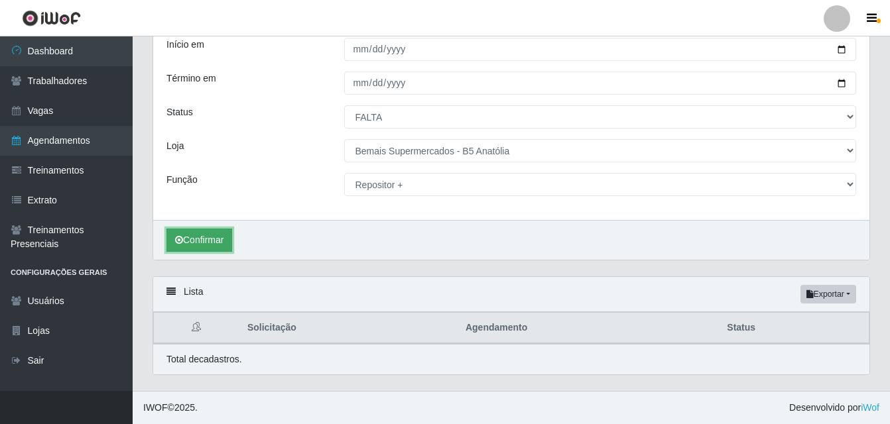
click at [220, 244] on button "Confirmar" at bounding box center [199, 240] width 66 height 23
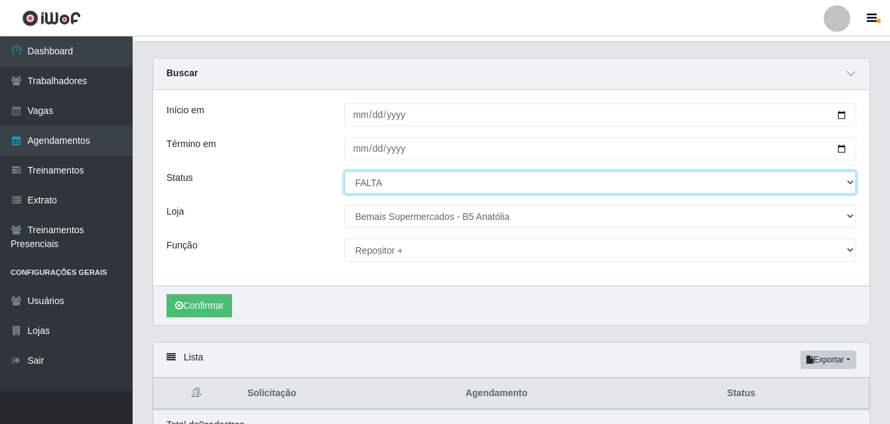
click at [851, 185] on select "[Selecione...] AGENDADO AGUARDANDO LIBERAR EM ANDAMENTO EM REVISÃO FINALIZADO C…" at bounding box center [600, 182] width 513 height 23
select select "EM REVISÃO"
click at [344, 172] on select "[Selecione...] AGENDADO AGUARDANDO LIBERAR EM ANDAMENTO EM REVISÃO FINALIZADO C…" at bounding box center [600, 182] width 513 height 23
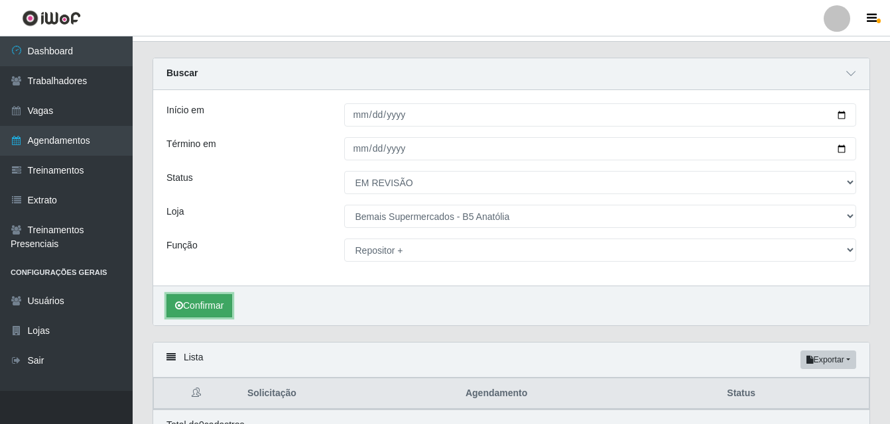
click at [208, 310] on button "Confirmar" at bounding box center [199, 305] width 66 height 23
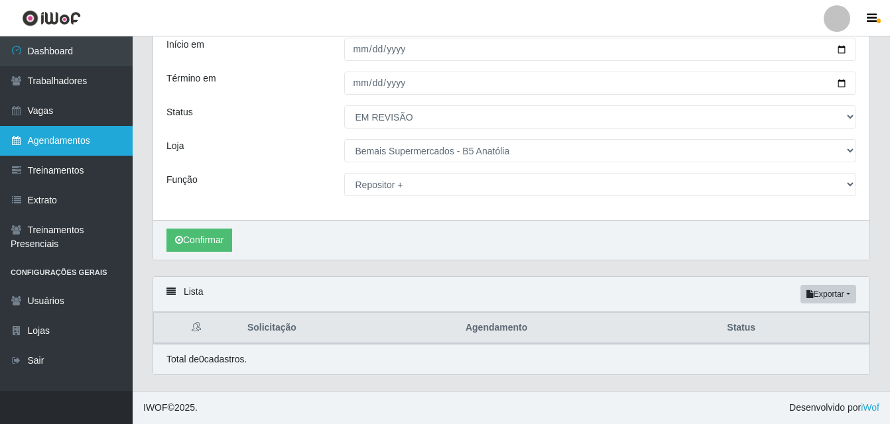
click at [70, 141] on link "Agendamentos" at bounding box center [66, 141] width 133 height 30
select select "[Selecione...]"
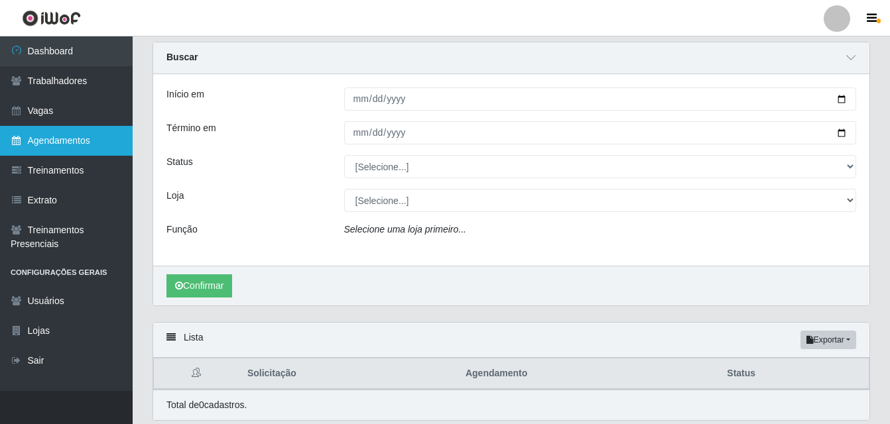
scroll to position [21, 0]
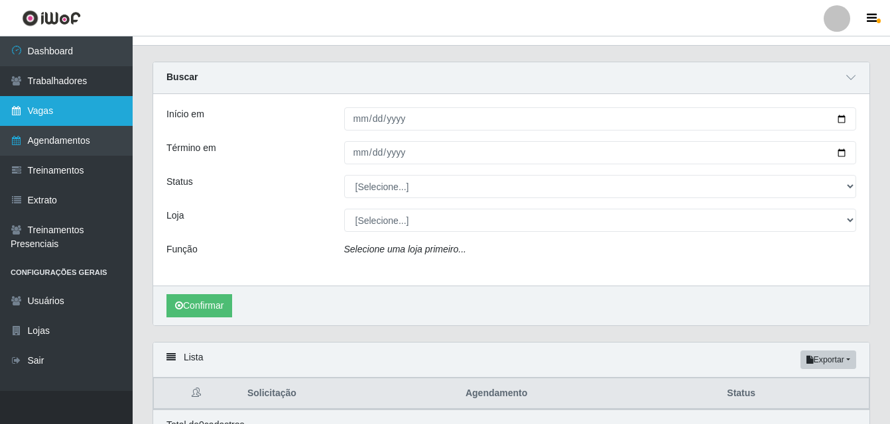
click at [60, 111] on link "Vagas" at bounding box center [66, 111] width 133 height 30
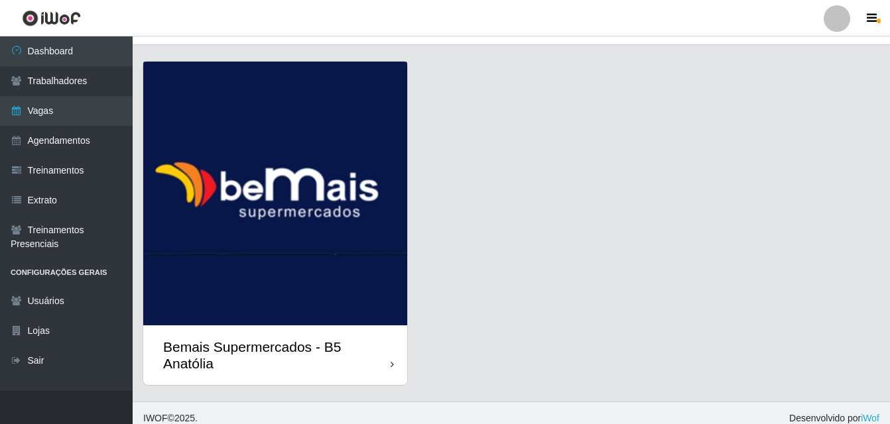
scroll to position [32, 0]
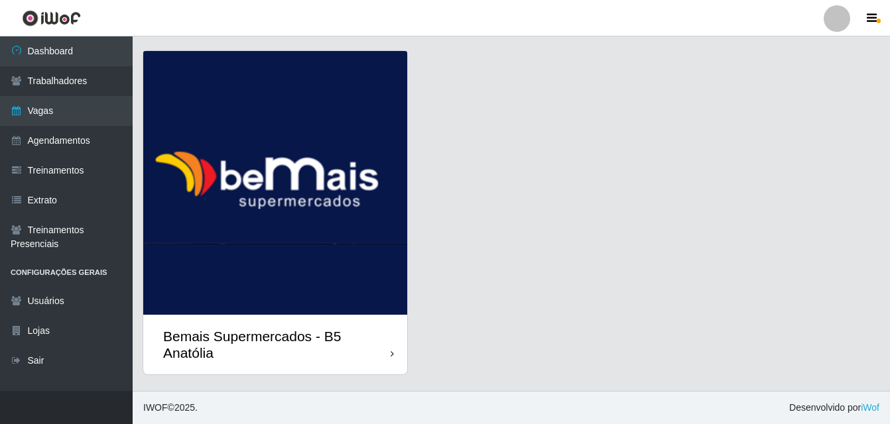
click at [390, 353] on div "Bemais Supermercados - B5 Anatólia" at bounding box center [276, 344] width 227 height 33
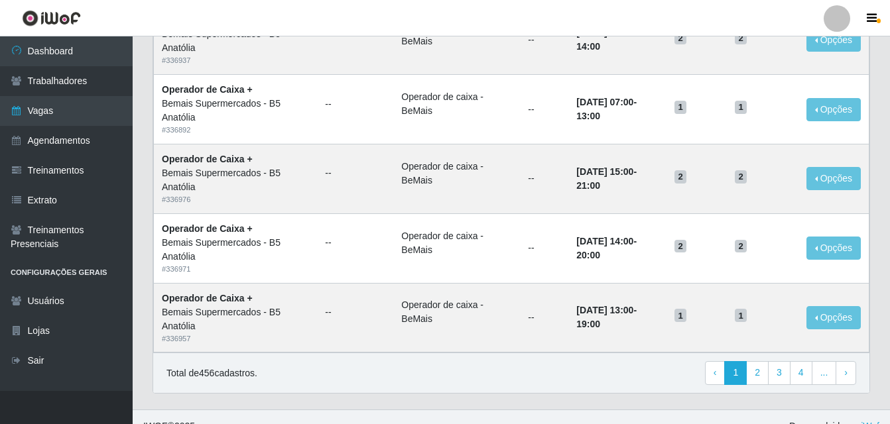
scroll to position [908, 0]
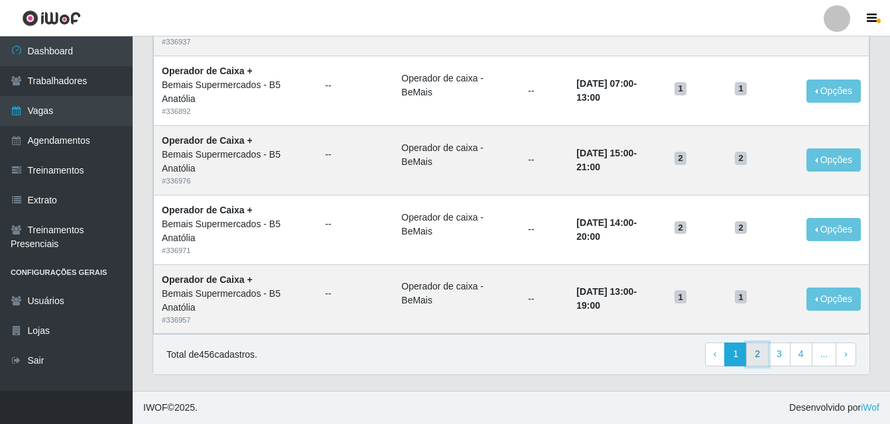
click at [759, 353] on link "2" at bounding box center [757, 355] width 23 height 24
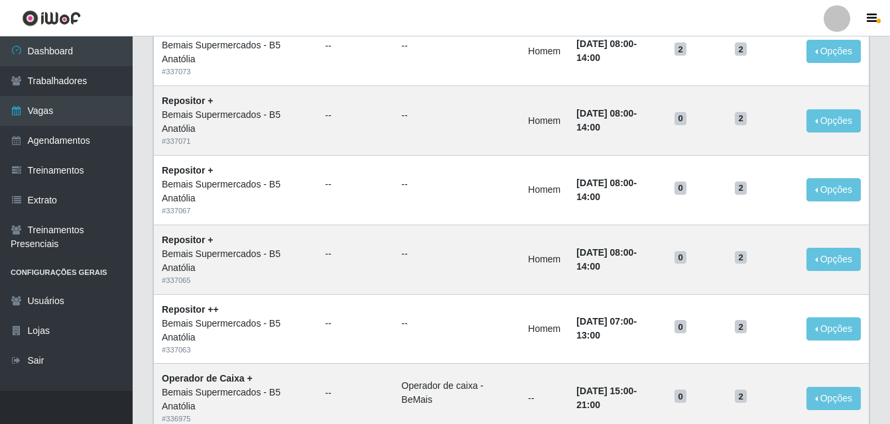
scroll to position [908, 0]
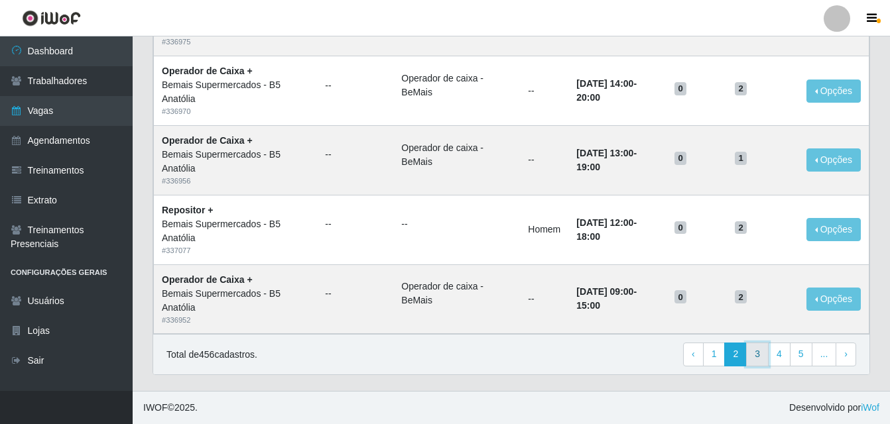
click at [756, 357] on link "3" at bounding box center [757, 355] width 23 height 24
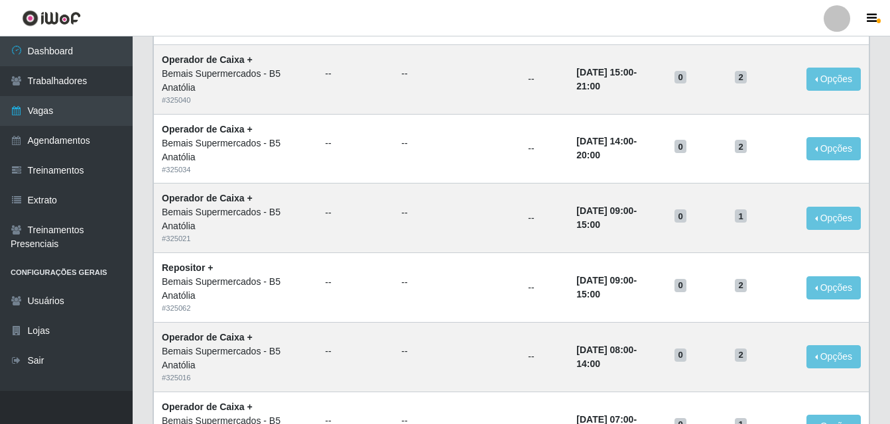
scroll to position [908, 0]
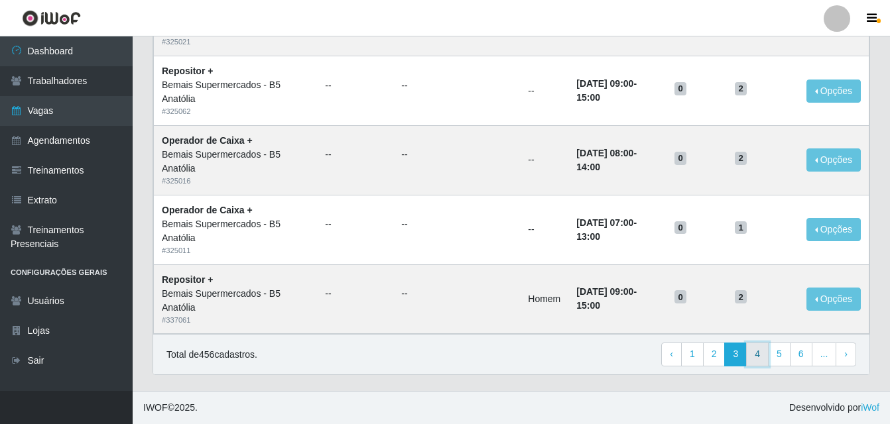
click at [763, 355] on link "4" at bounding box center [757, 355] width 23 height 24
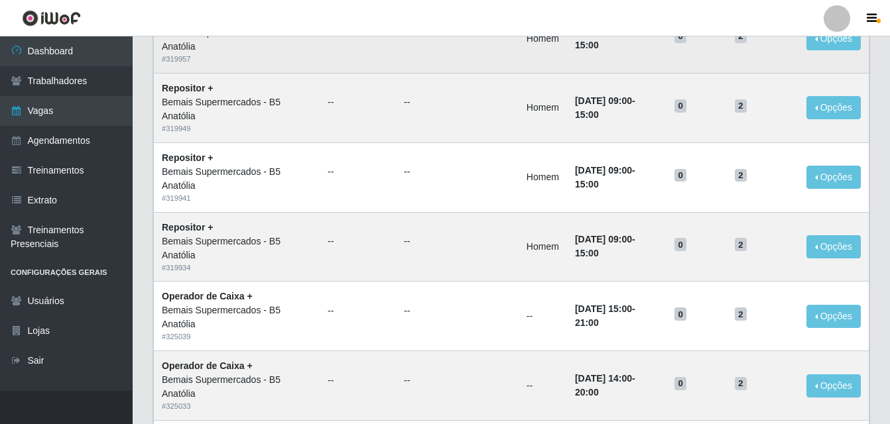
scroll to position [199, 0]
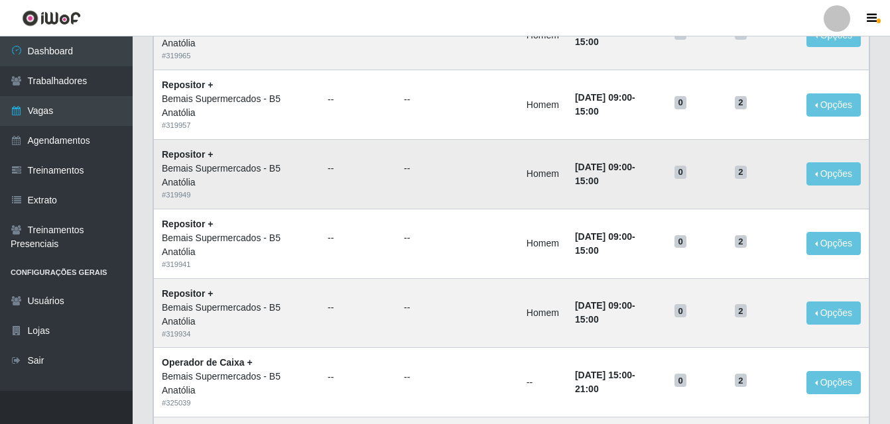
click at [747, 172] on span "2" at bounding box center [741, 172] width 12 height 13
click at [820, 172] on button "Opções" at bounding box center [833, 173] width 54 height 23
click at [524, 177] on td "Homem" at bounding box center [543, 174] width 48 height 70
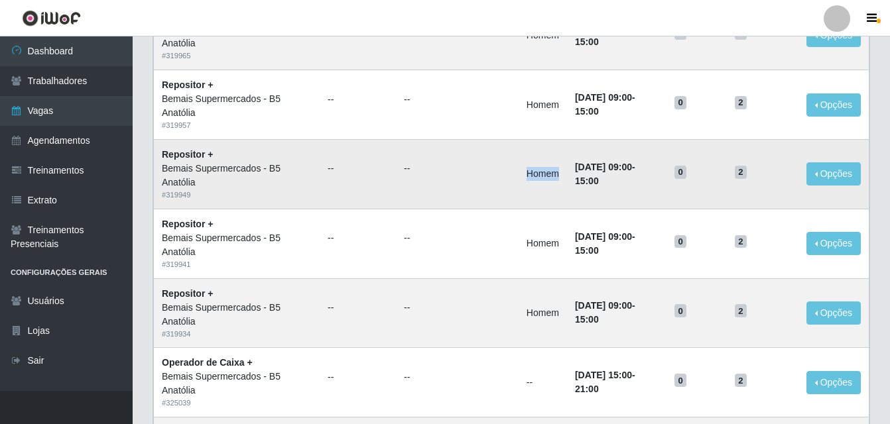
click at [524, 177] on td "Homem" at bounding box center [543, 174] width 48 height 70
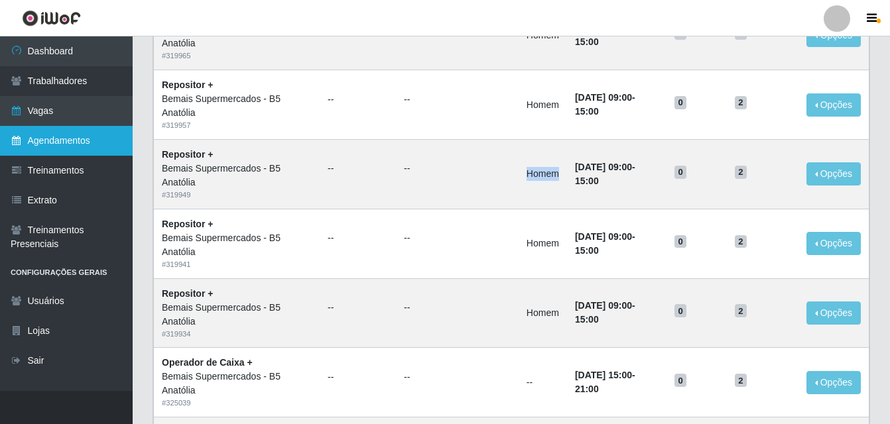
click at [44, 143] on link "Agendamentos" at bounding box center [66, 141] width 133 height 30
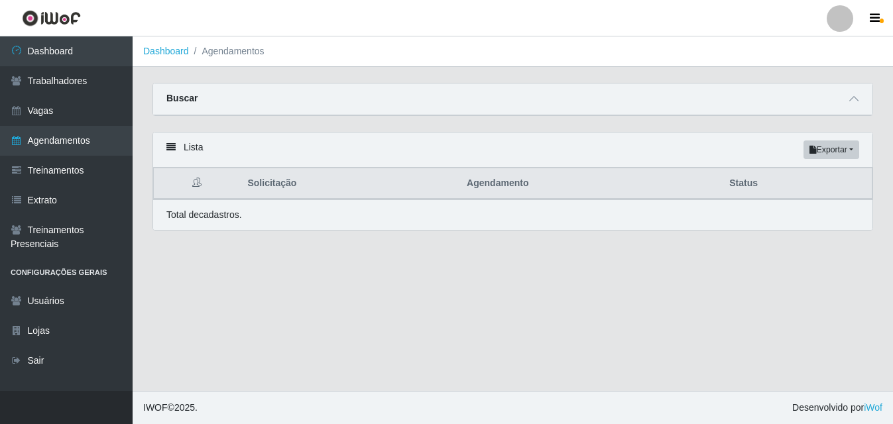
click at [170, 150] on icon at bounding box center [170, 147] width 9 height 9
click at [175, 147] on icon at bounding box center [170, 147] width 9 height 9
click at [849, 151] on button "Exportar" at bounding box center [832, 150] width 56 height 19
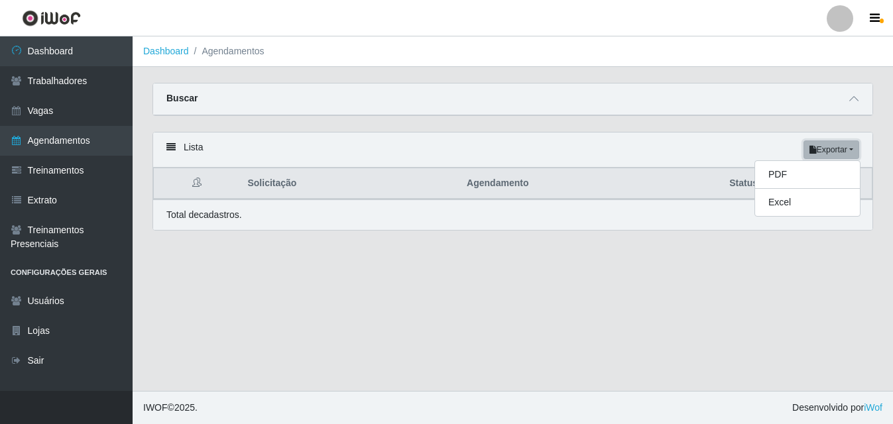
click at [849, 151] on button "Exportar" at bounding box center [832, 150] width 56 height 19
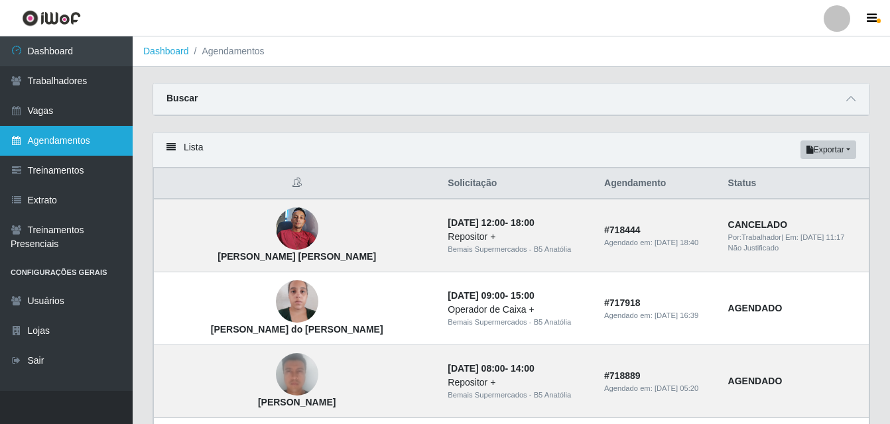
click at [78, 143] on link "Agendamentos" at bounding box center [66, 141] width 133 height 30
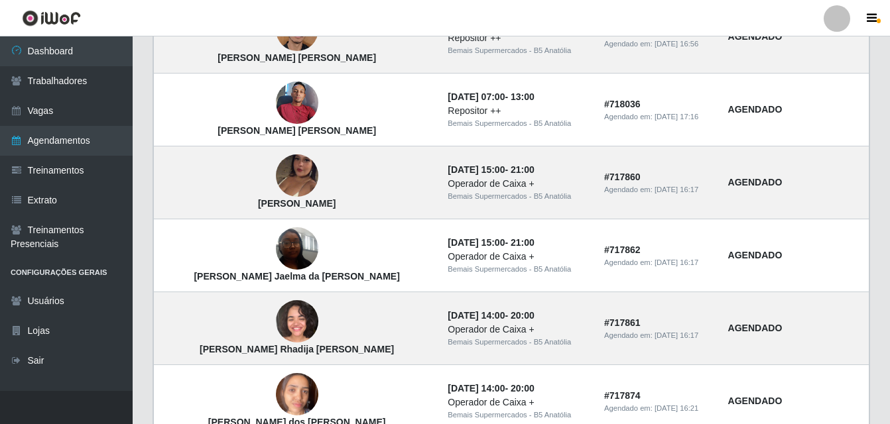
scroll to position [960, 0]
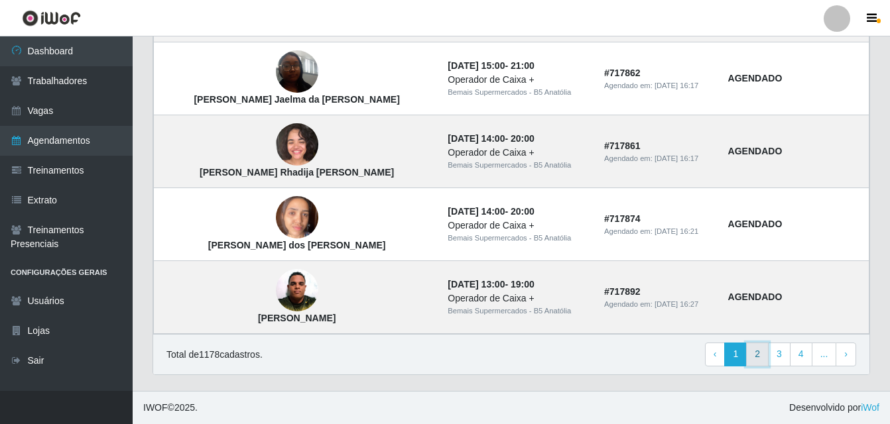
click at [762, 357] on link "2" at bounding box center [757, 355] width 23 height 24
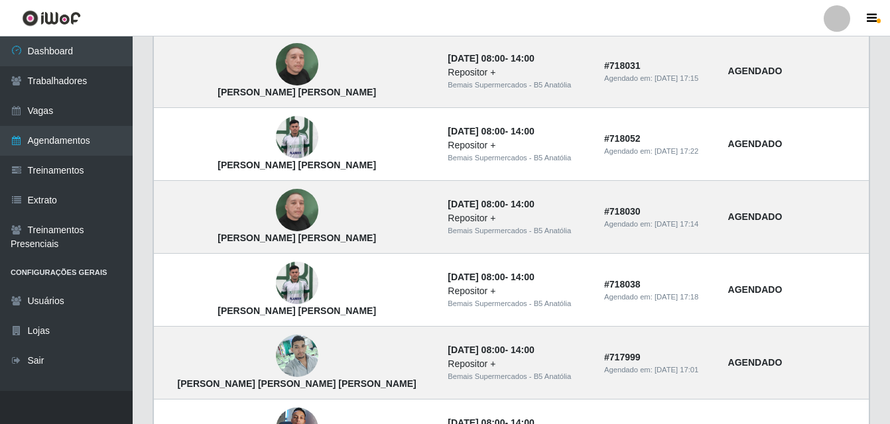
scroll to position [960, 0]
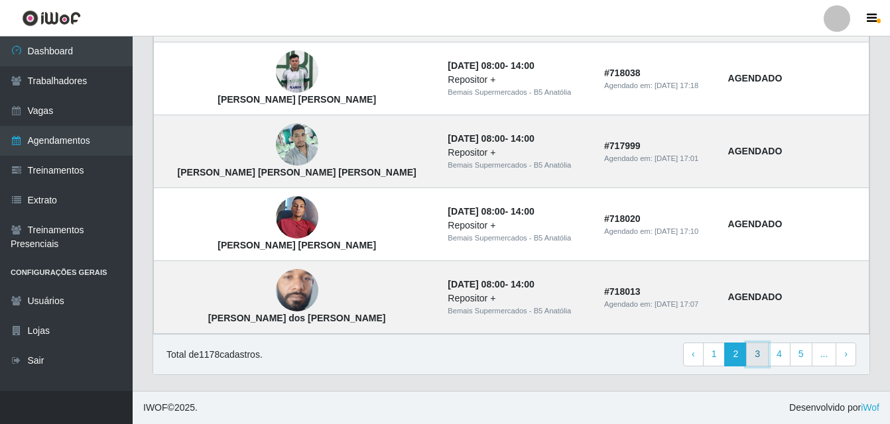
click at [764, 357] on link "3" at bounding box center [757, 355] width 23 height 24
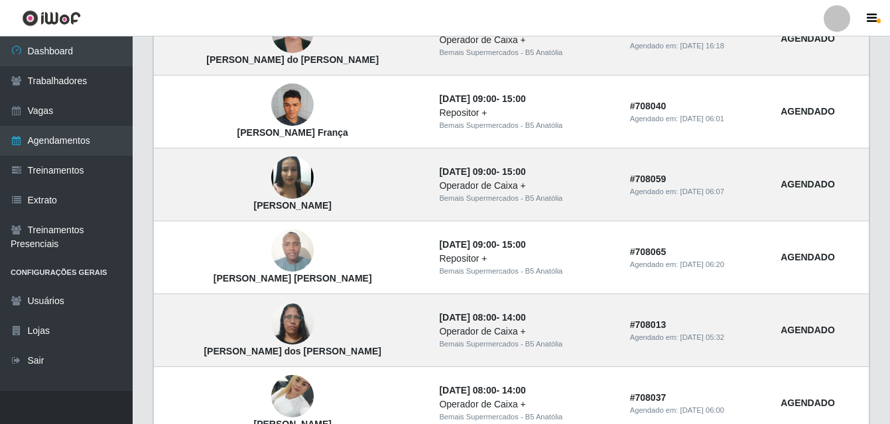
scroll to position [960, 0]
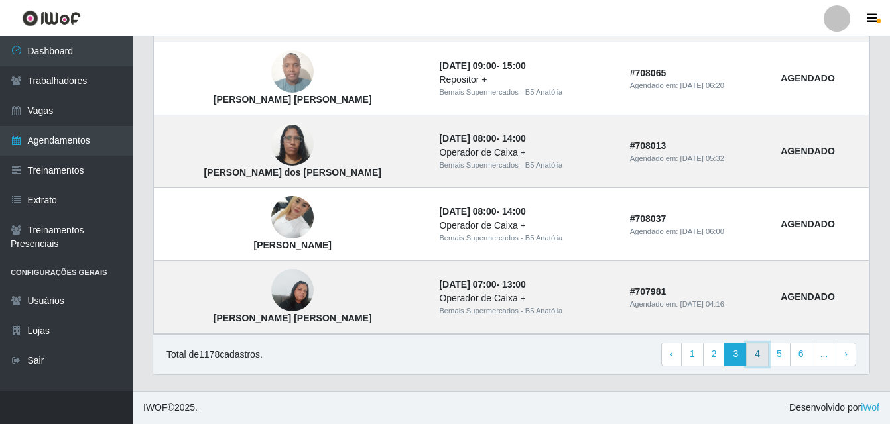
click at [761, 356] on link "4" at bounding box center [757, 355] width 23 height 24
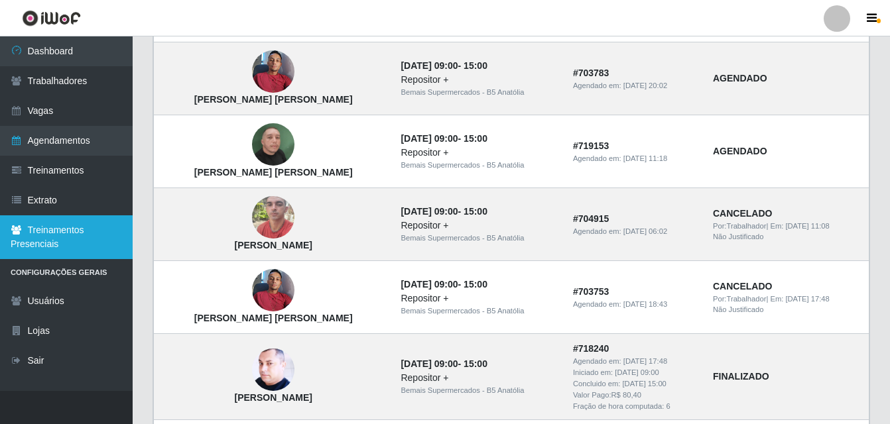
scroll to position [398, 0]
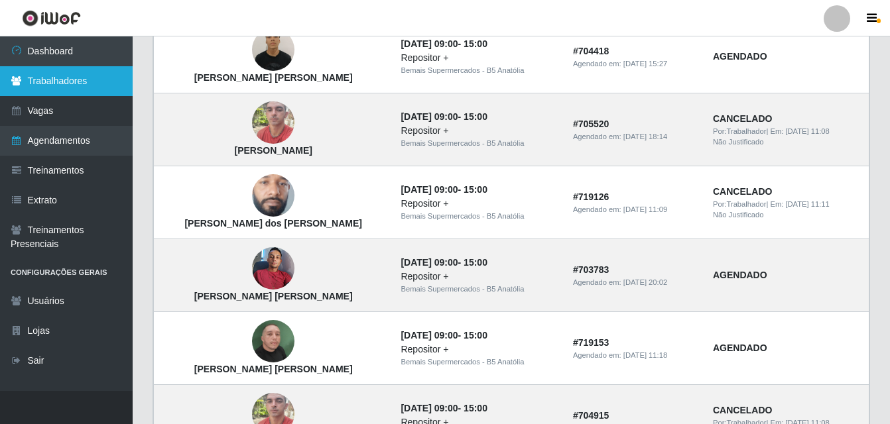
click at [72, 82] on link "Trabalhadores" at bounding box center [66, 81] width 133 height 30
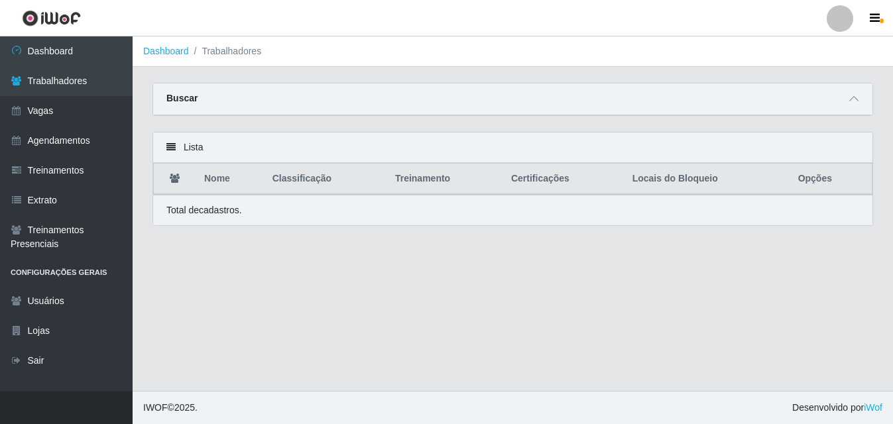
click at [265, 97] on div "Buscar" at bounding box center [512, 100] width 719 height 32
click at [851, 103] on icon at bounding box center [853, 98] width 9 height 9
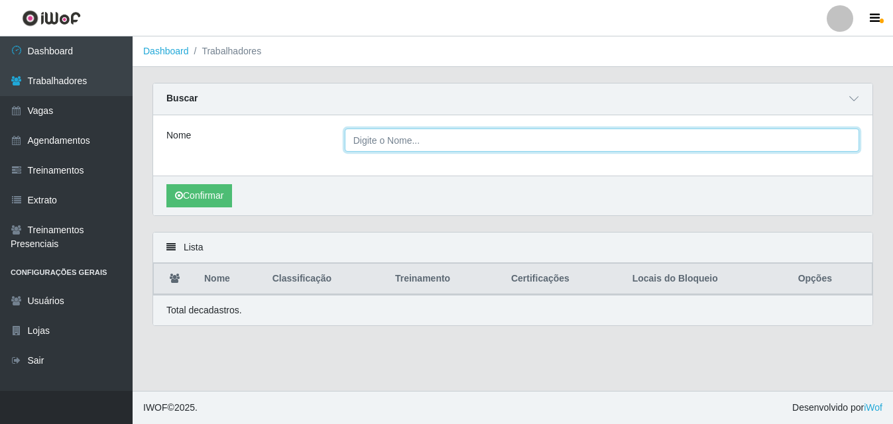
click at [466, 138] on input "Nome" at bounding box center [602, 140] width 515 height 23
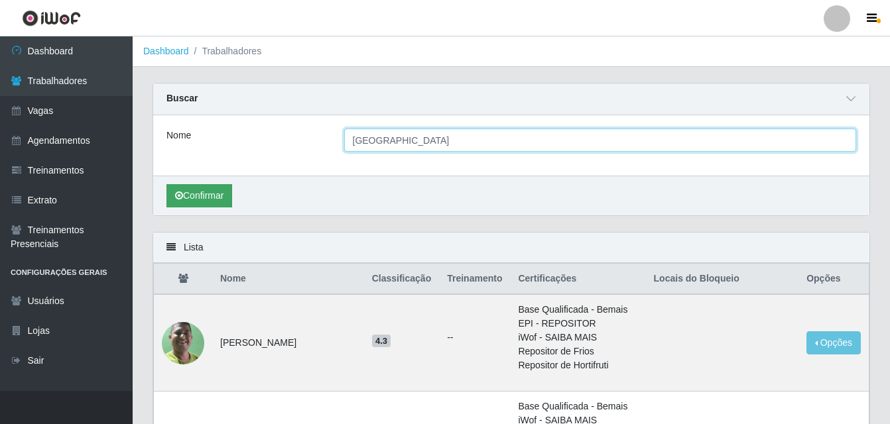
type input "[GEOGRAPHIC_DATA]"
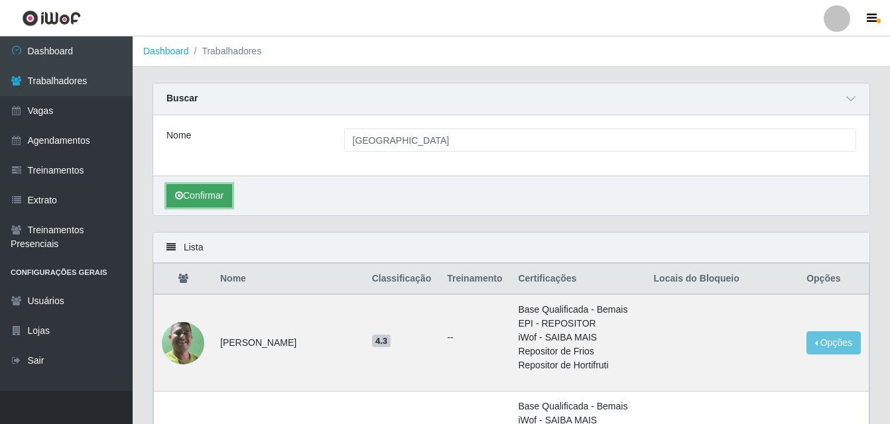
click at [212, 200] on button "Confirmar" at bounding box center [199, 195] width 66 height 23
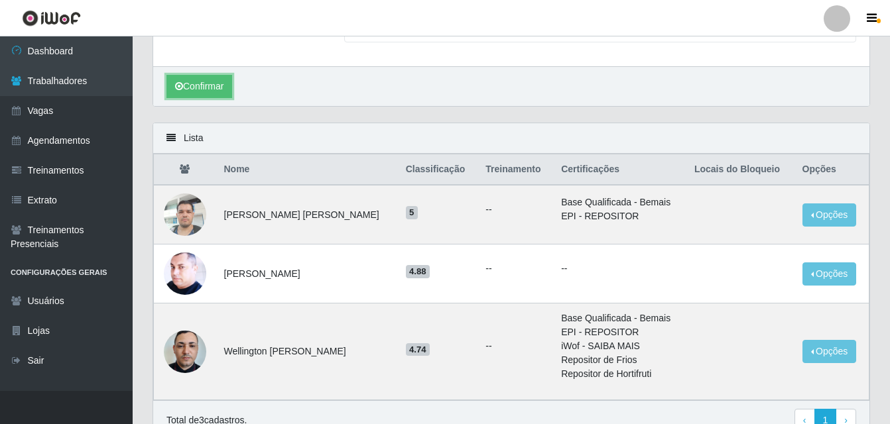
scroll to position [176, 0]
